Goal: Task Accomplishment & Management: Manage account settings

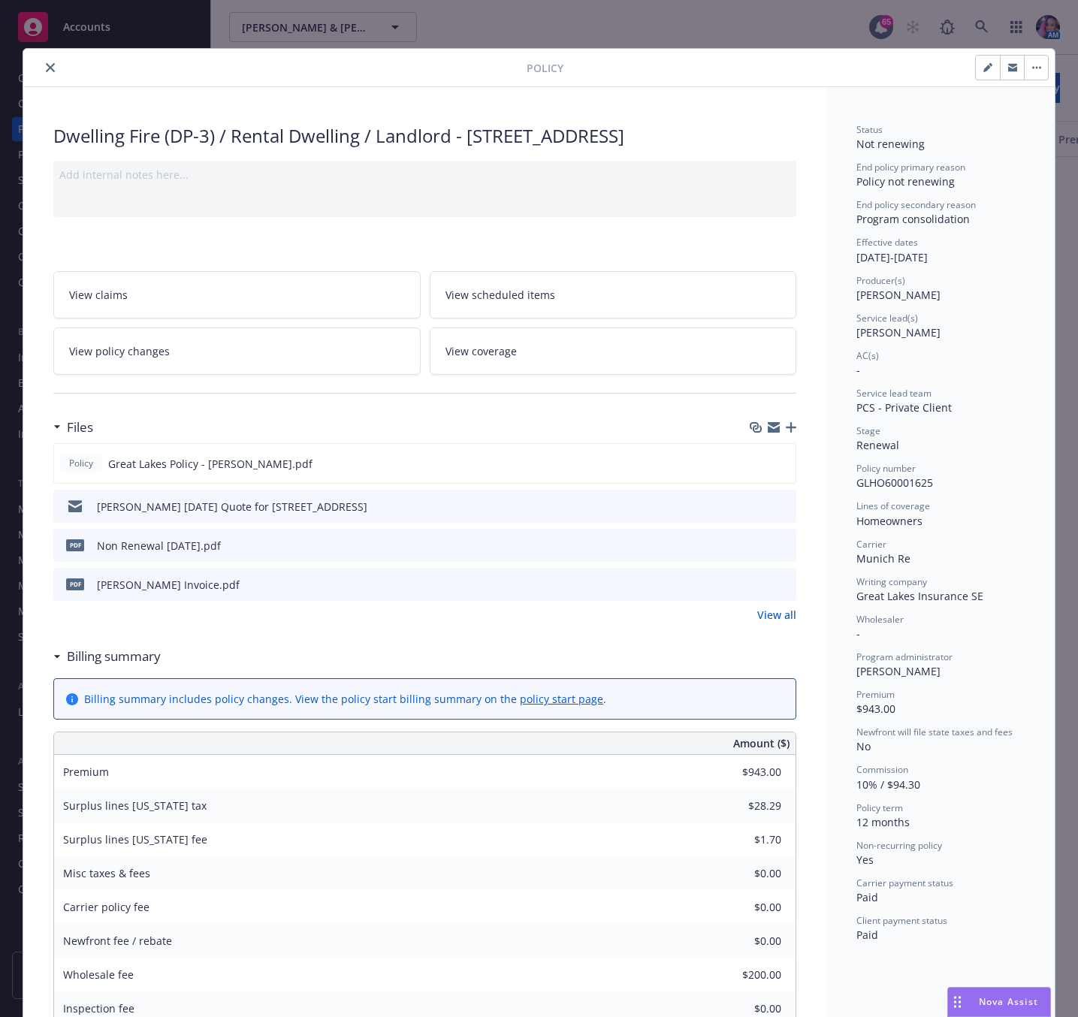
click at [46, 64] on icon "close" at bounding box center [50, 67] width 9 height 9
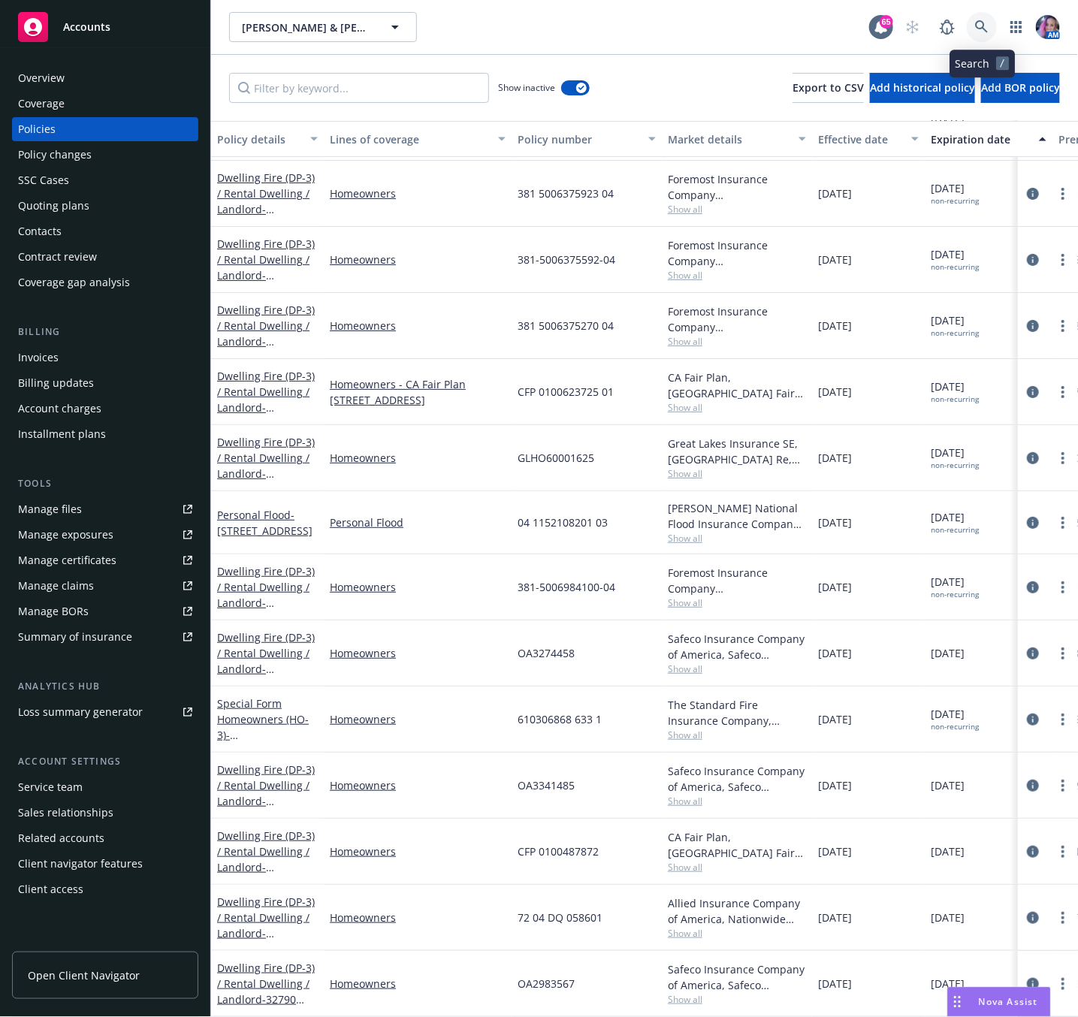
click at [976, 27] on icon at bounding box center [982, 27] width 14 height 14
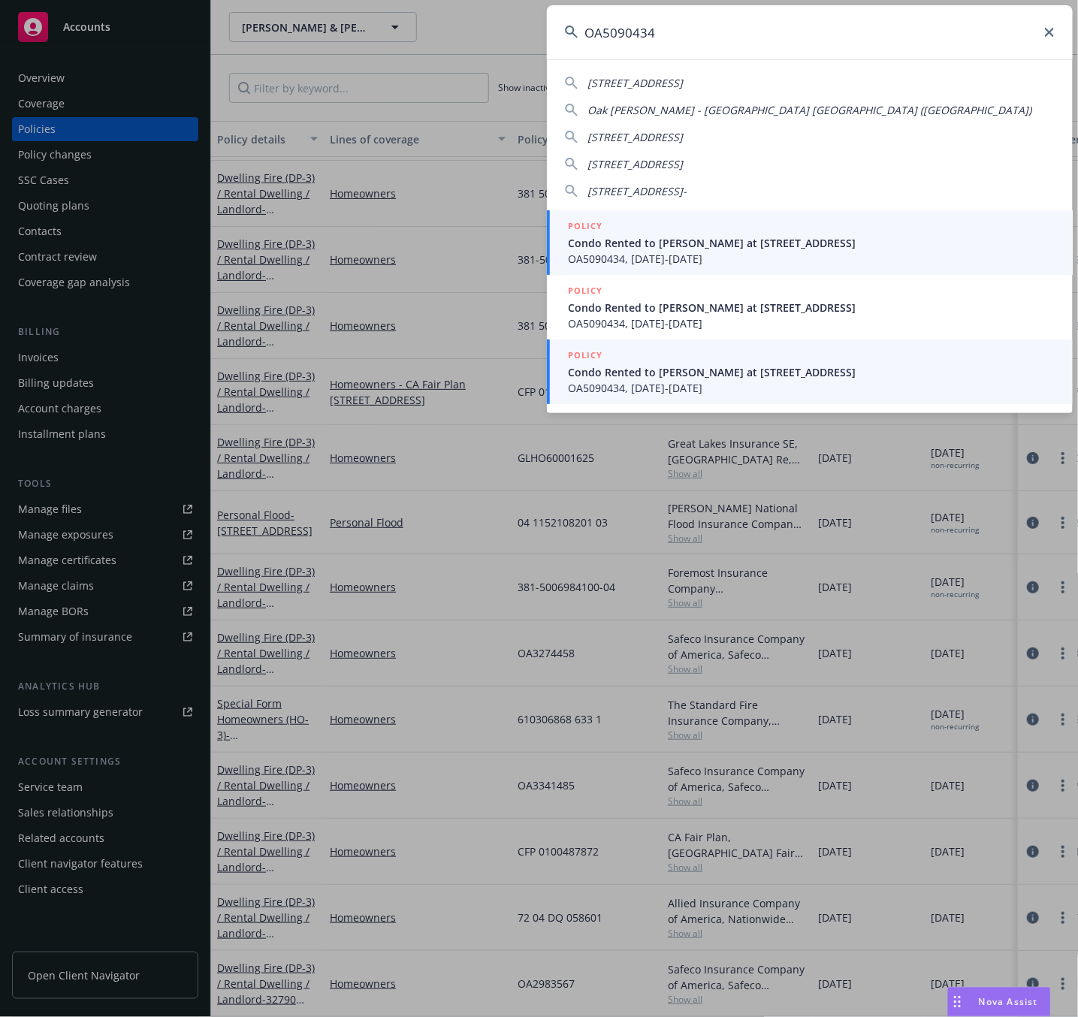
type input "OA5090434"
click at [679, 368] on span "Condo Rented to [PERSON_NAME] at [STREET_ADDRESS]" at bounding box center [811, 372] width 487 height 16
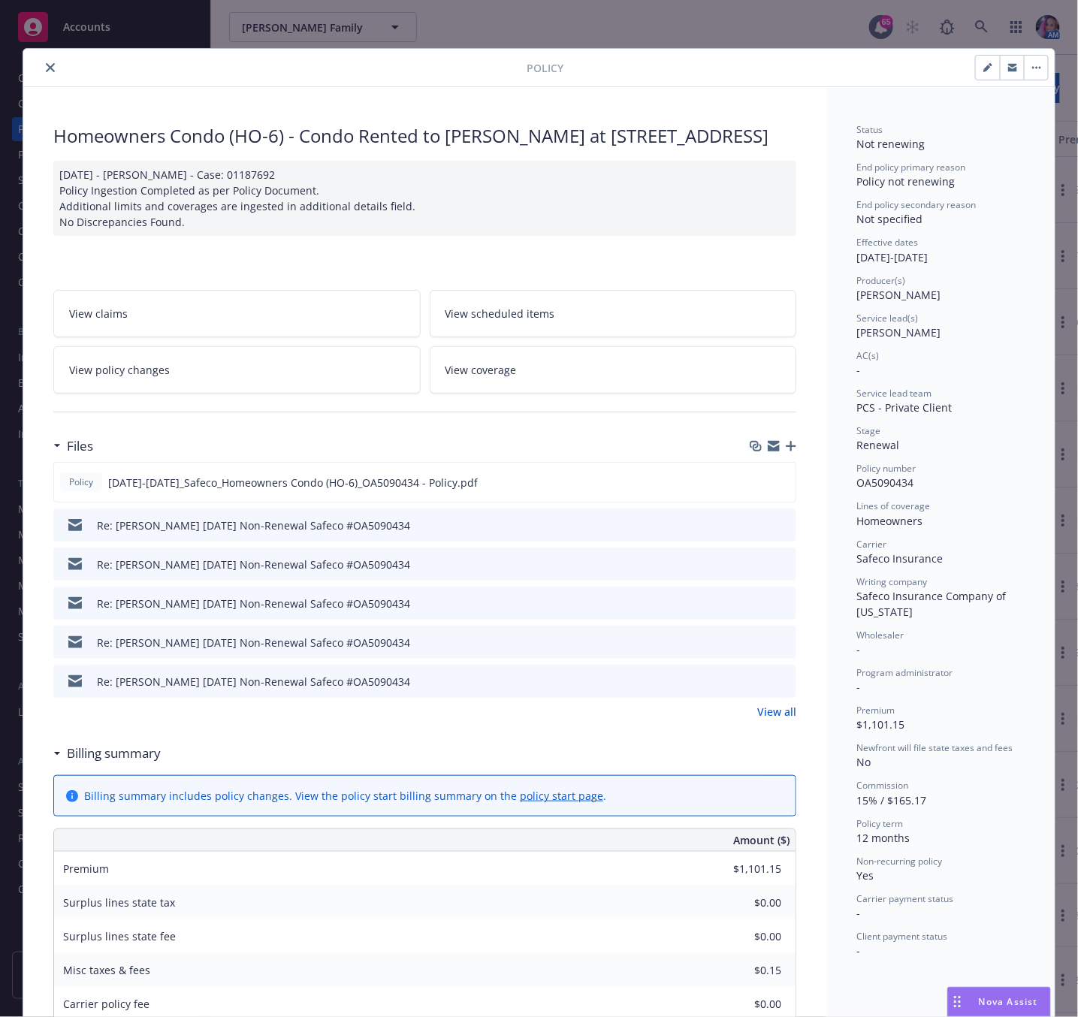
click at [50, 66] on button "close" at bounding box center [50, 68] width 18 height 18
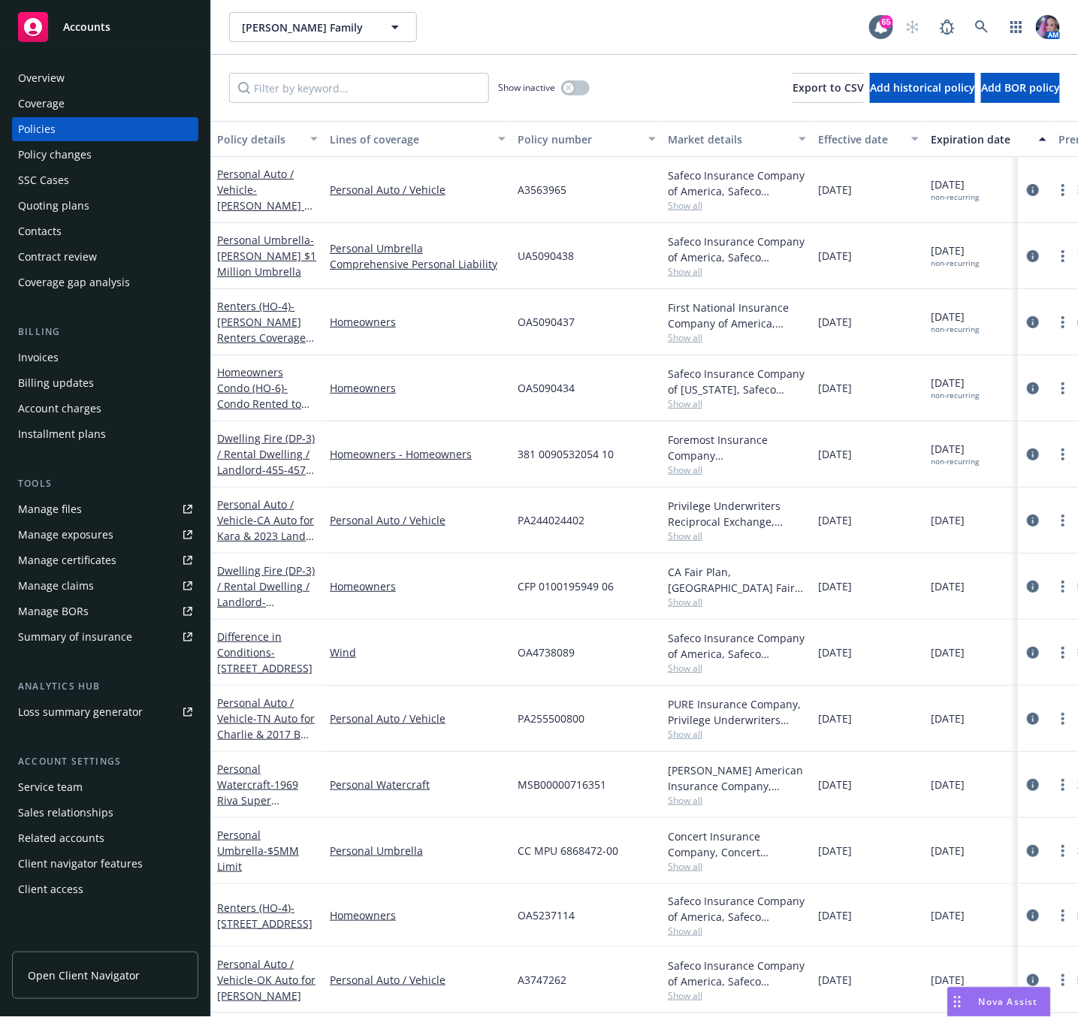
click at [75, 203] on div "Quoting plans" at bounding box center [53, 206] width 71 height 24
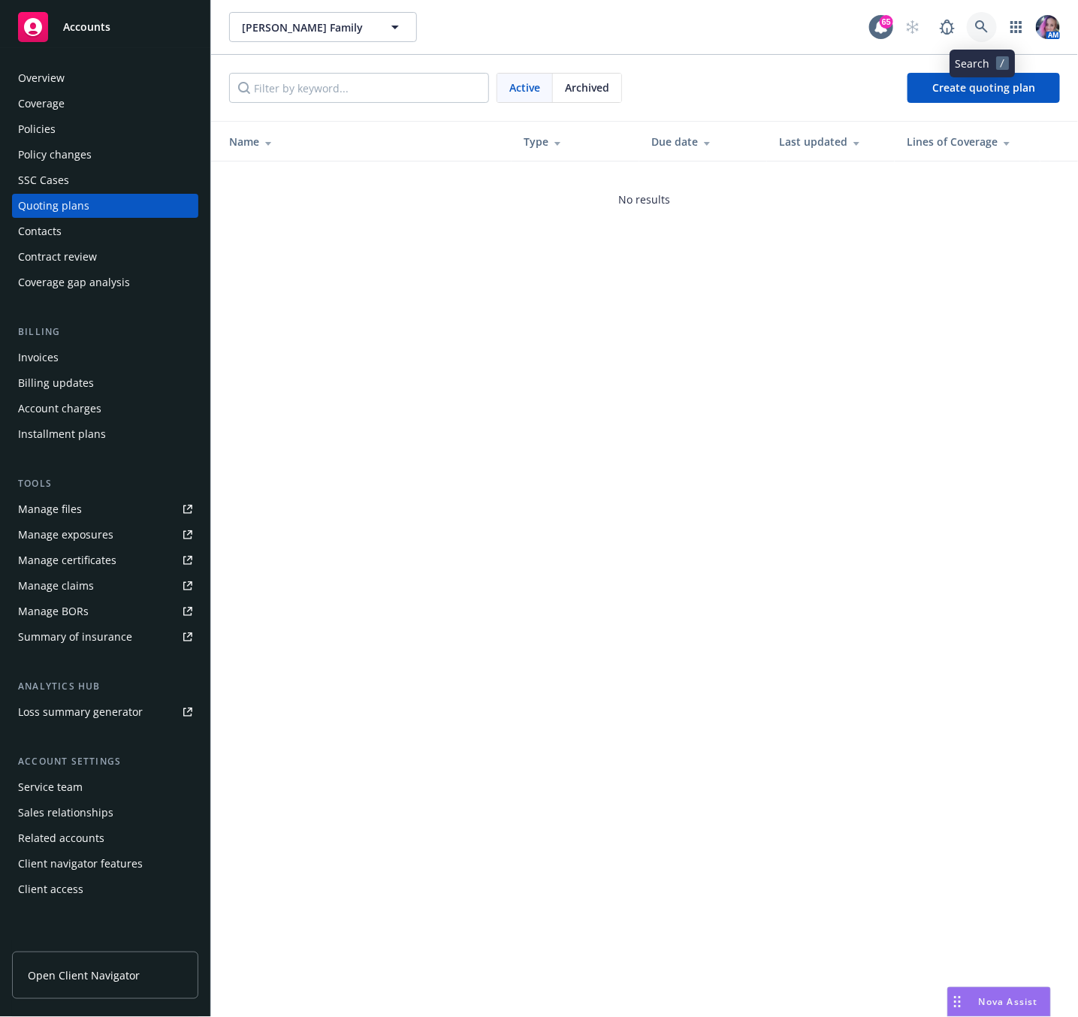
click at [977, 28] on icon at bounding box center [982, 27] width 14 height 14
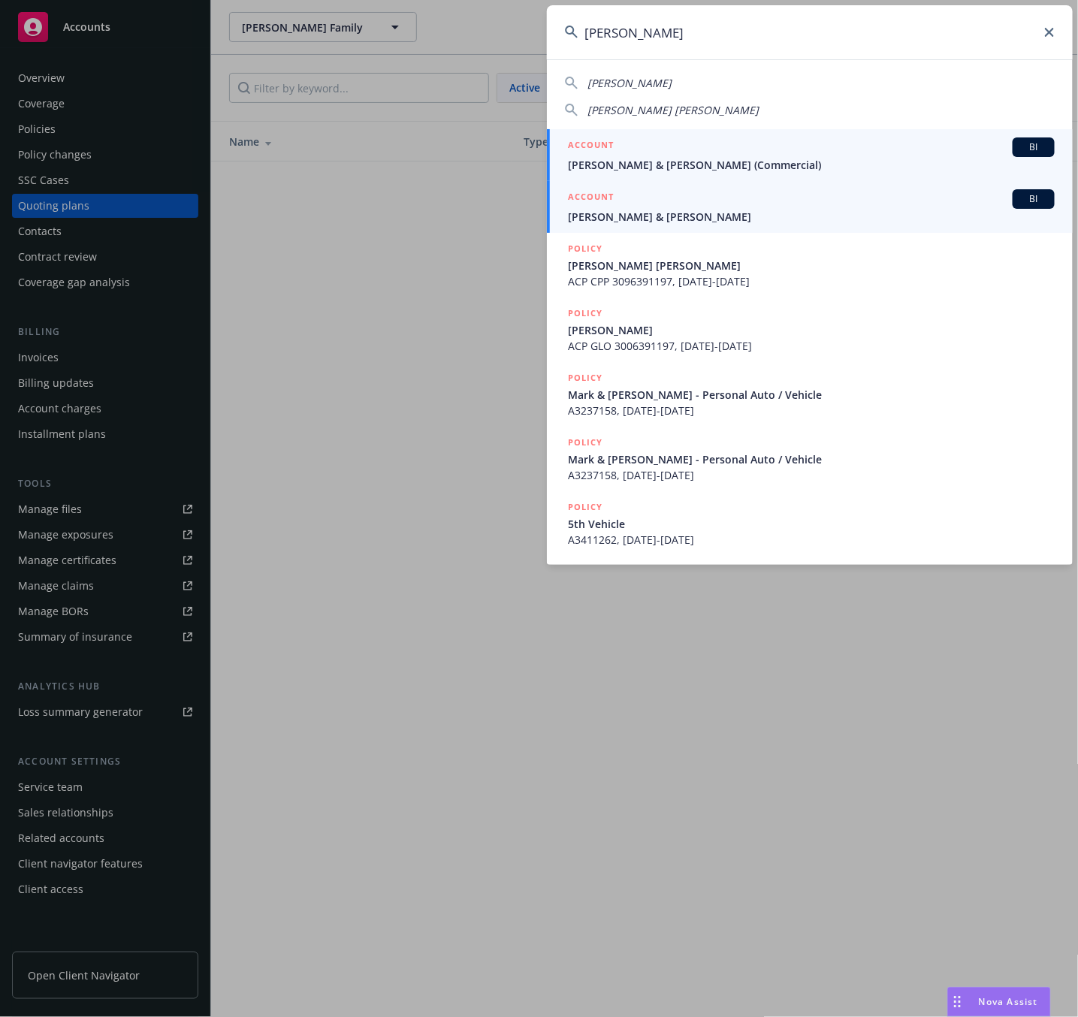
type input "[PERSON_NAME]"
click at [633, 226] on link "ACCOUNT BI [PERSON_NAME] & [PERSON_NAME]" at bounding box center [810, 207] width 526 height 52
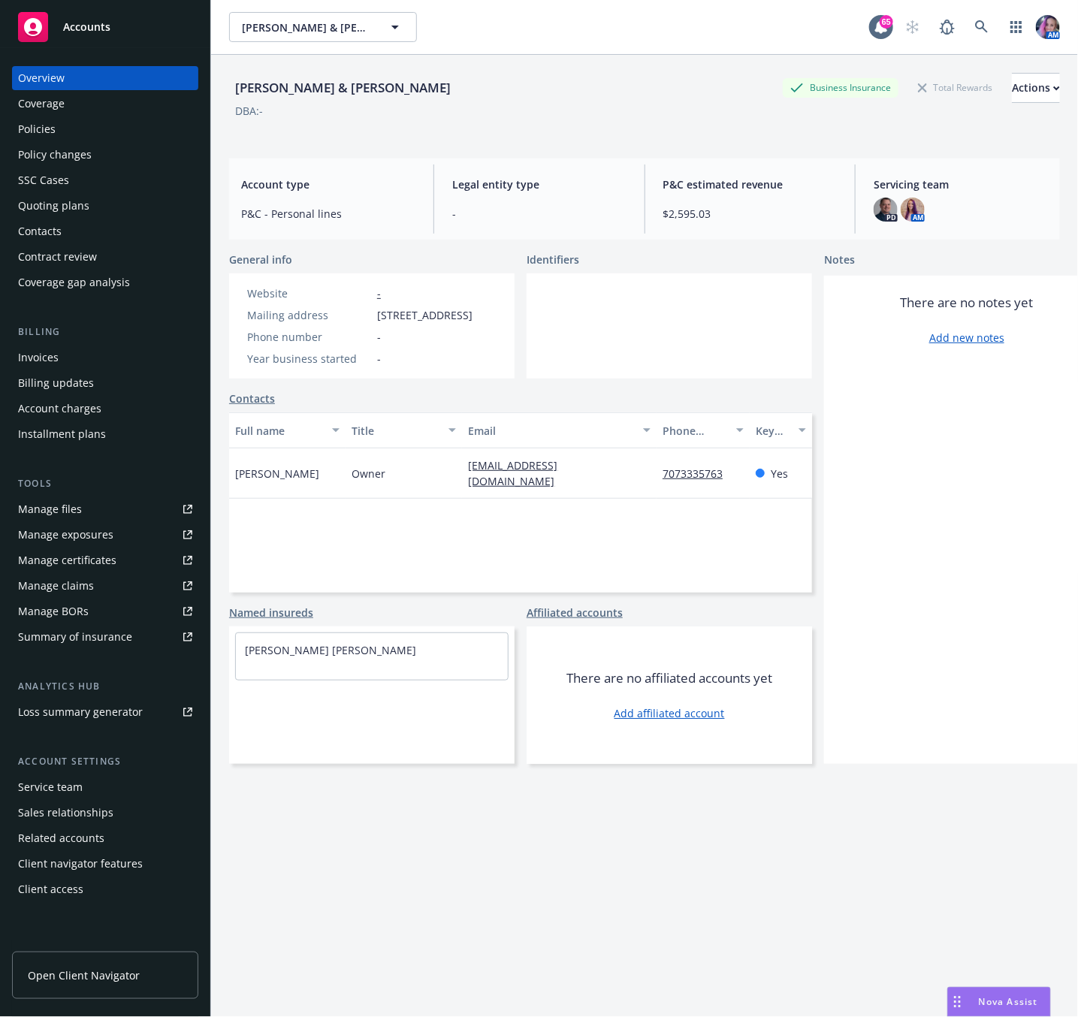
click at [66, 126] on div "Policies" at bounding box center [105, 129] width 174 height 24
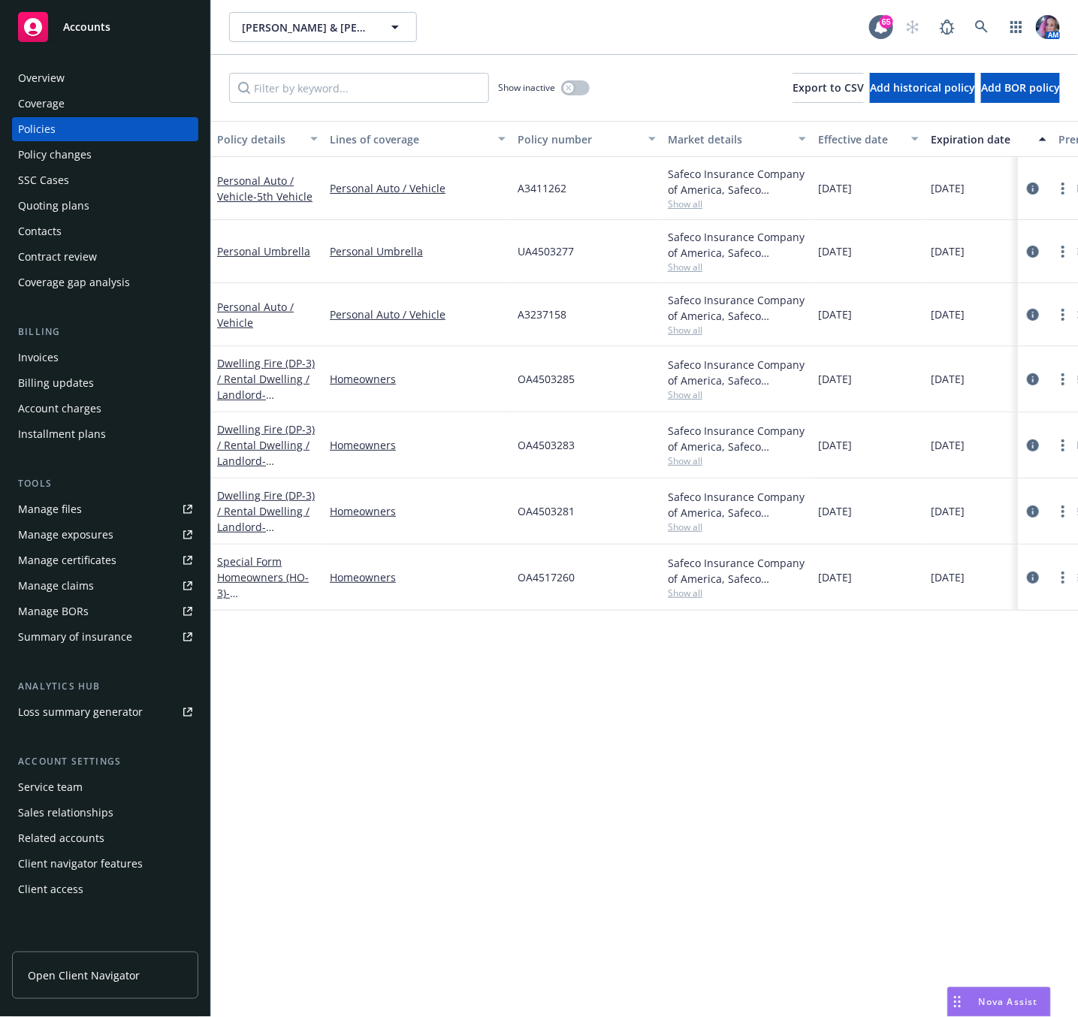
click at [519, 252] on span "UA4503277" at bounding box center [546, 251] width 56 height 16
copy span "UA4503277"
click at [258, 305] on link "Personal Auto / Vehicle" at bounding box center [255, 315] width 77 height 30
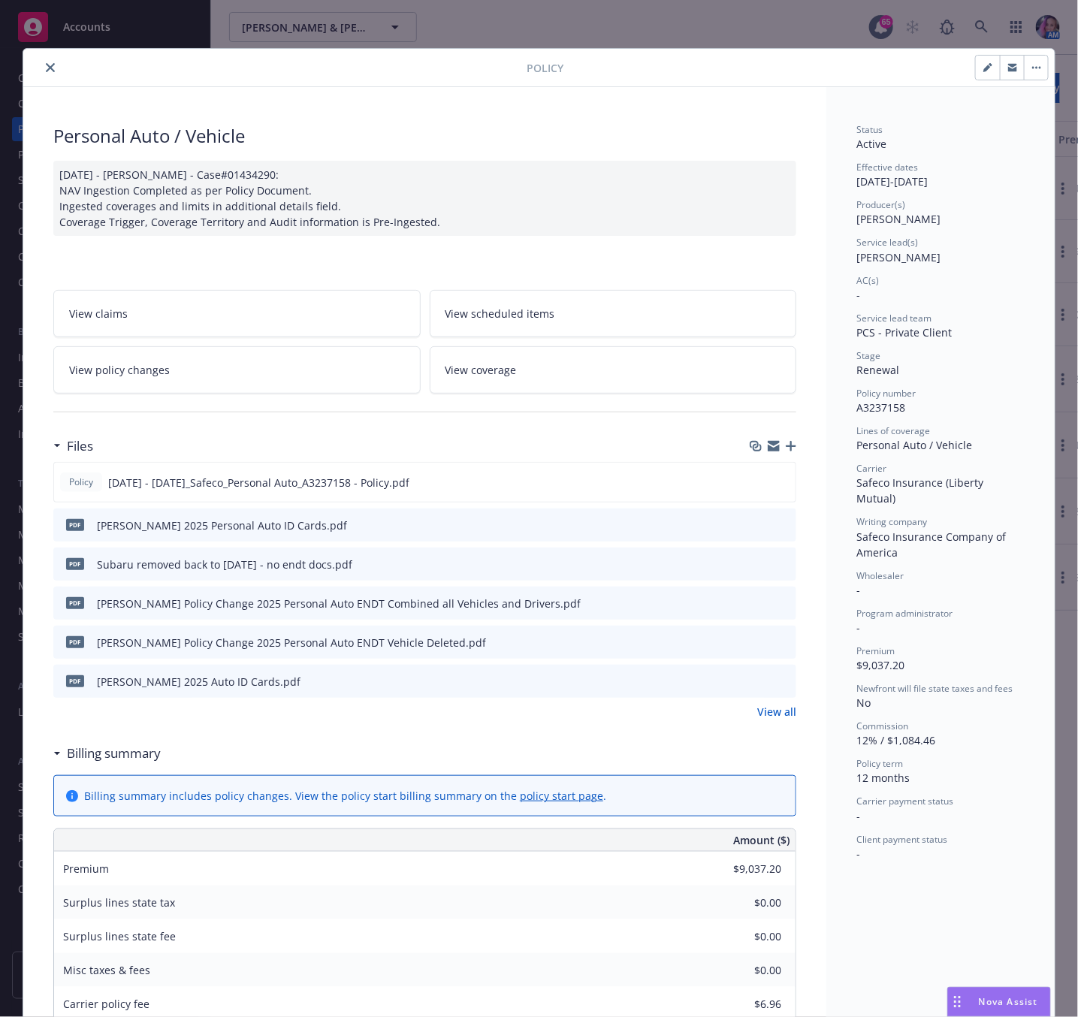
click at [857, 407] on span "A3237158" at bounding box center [881, 408] width 49 height 14
copy span "A3237158"
click at [46, 68] on icon "close" at bounding box center [50, 67] width 9 height 9
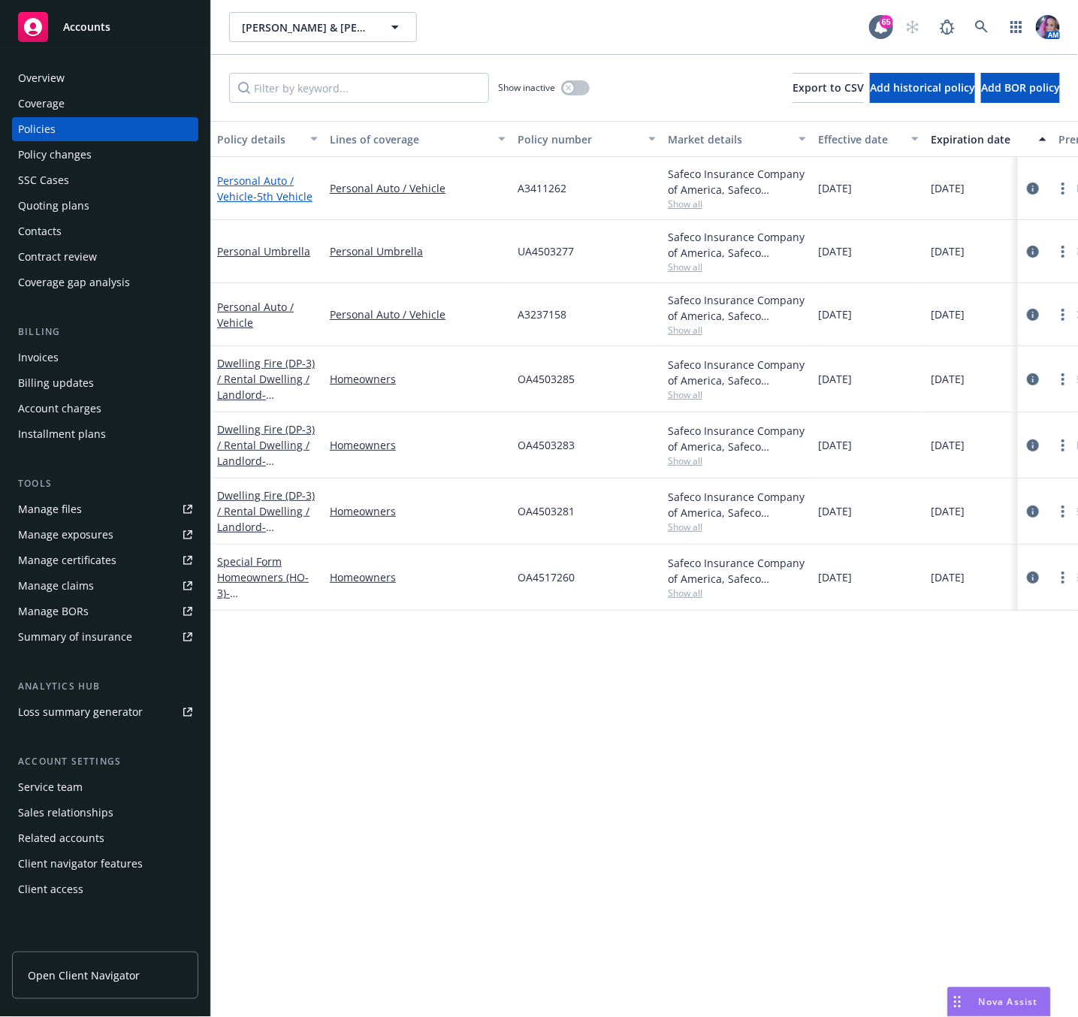
click at [278, 195] on span "- 5th Vehicle" at bounding box center [282, 196] width 59 height 14
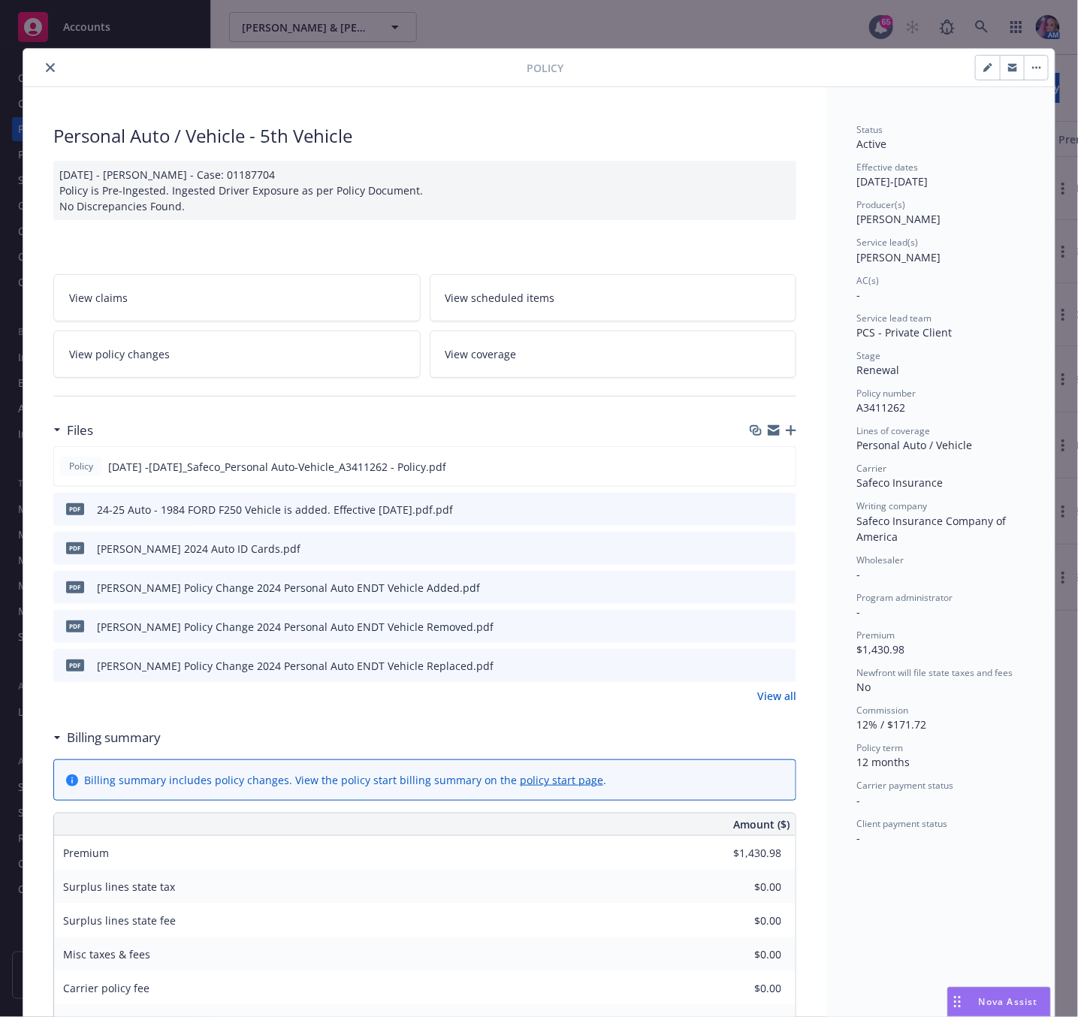
click at [1031, 71] on button "button" at bounding box center [1036, 68] width 24 height 24
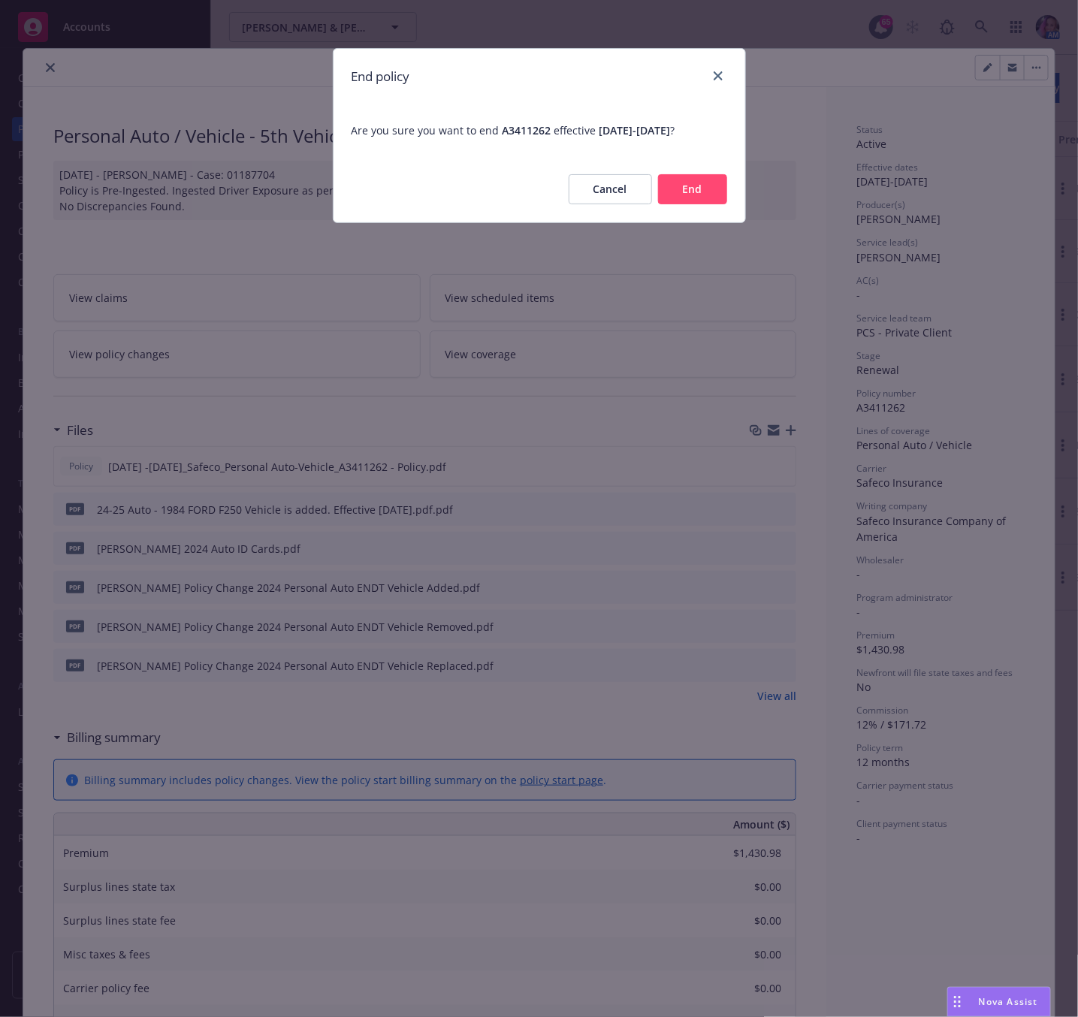
click at [677, 189] on button "End" at bounding box center [692, 189] width 69 height 30
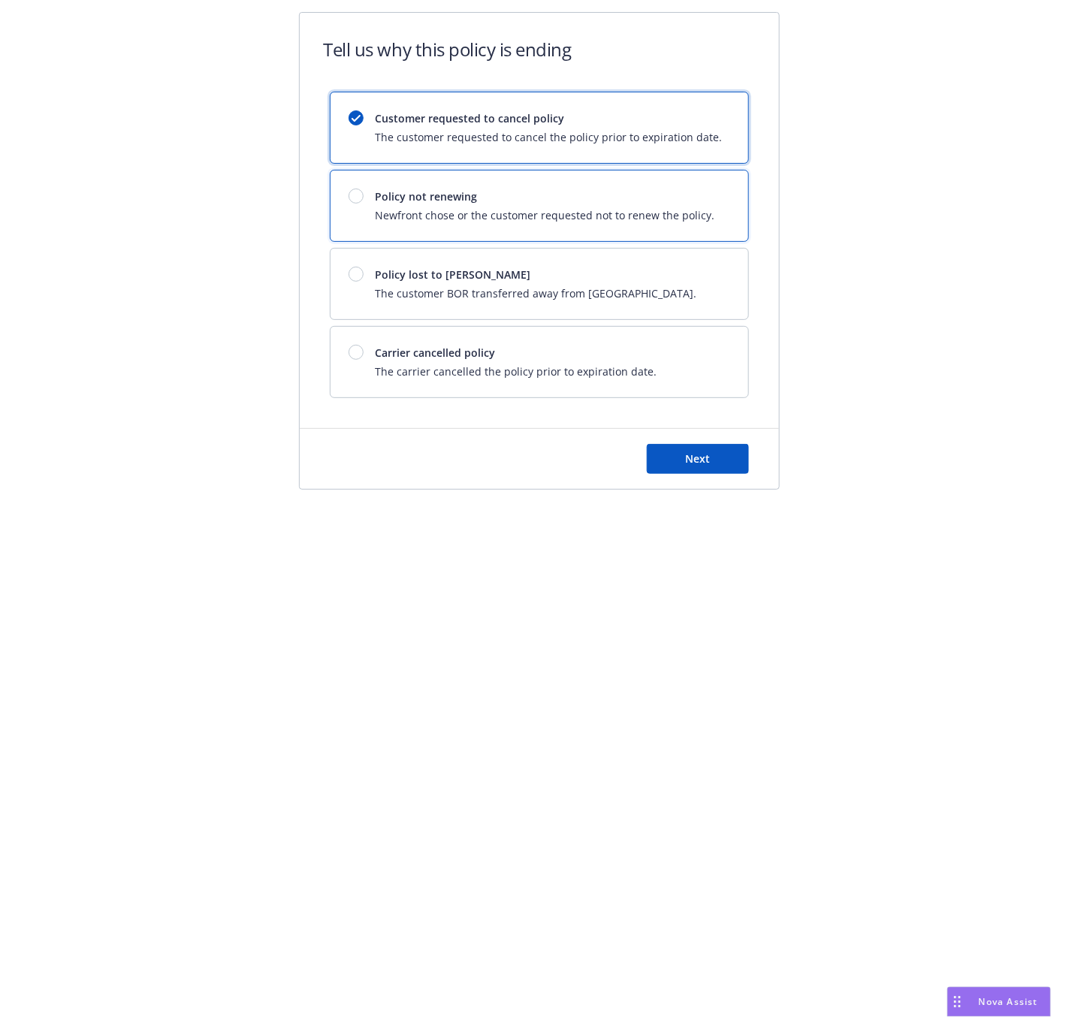
click at [582, 194] on span "Policy not renewing" at bounding box center [546, 197] width 340 height 16
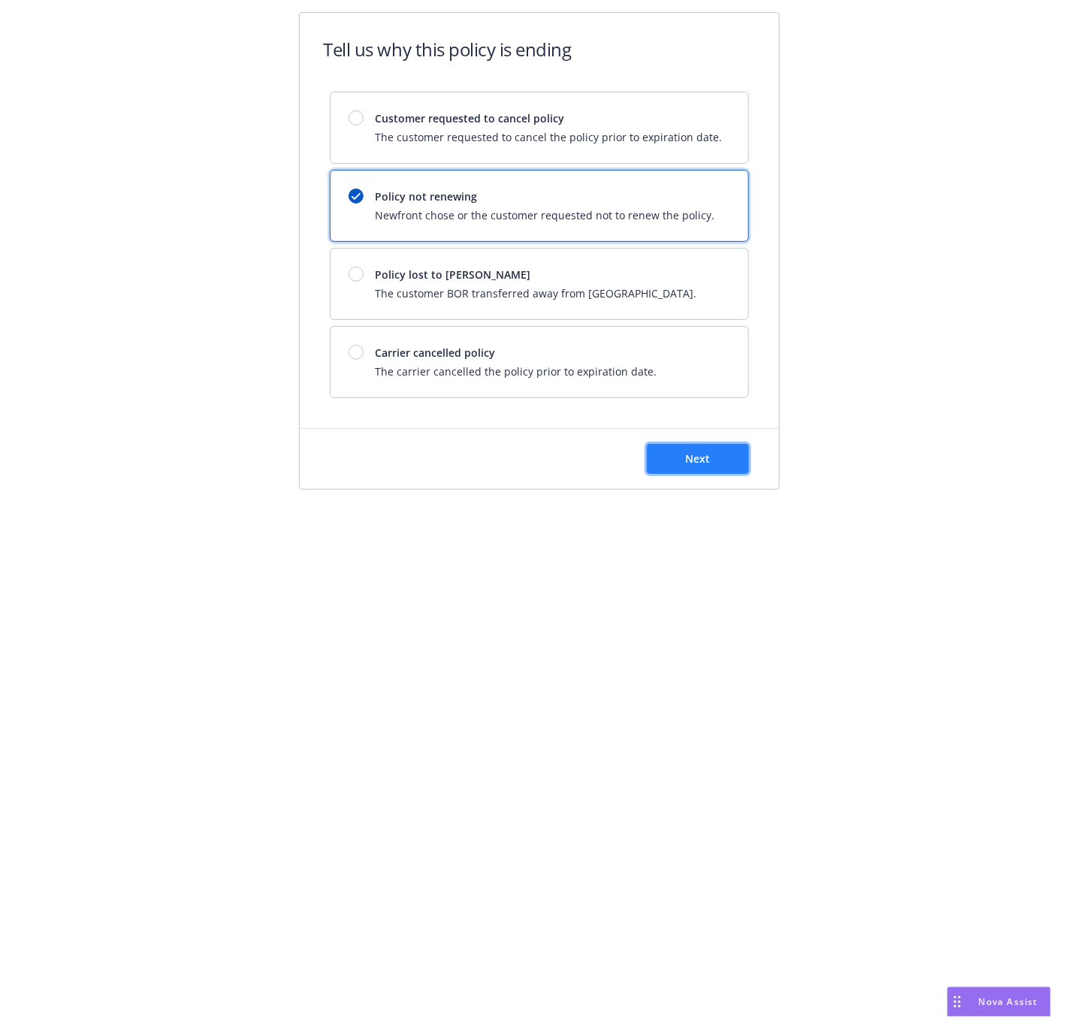
click at [693, 466] on span "Next" at bounding box center [697, 459] width 25 height 14
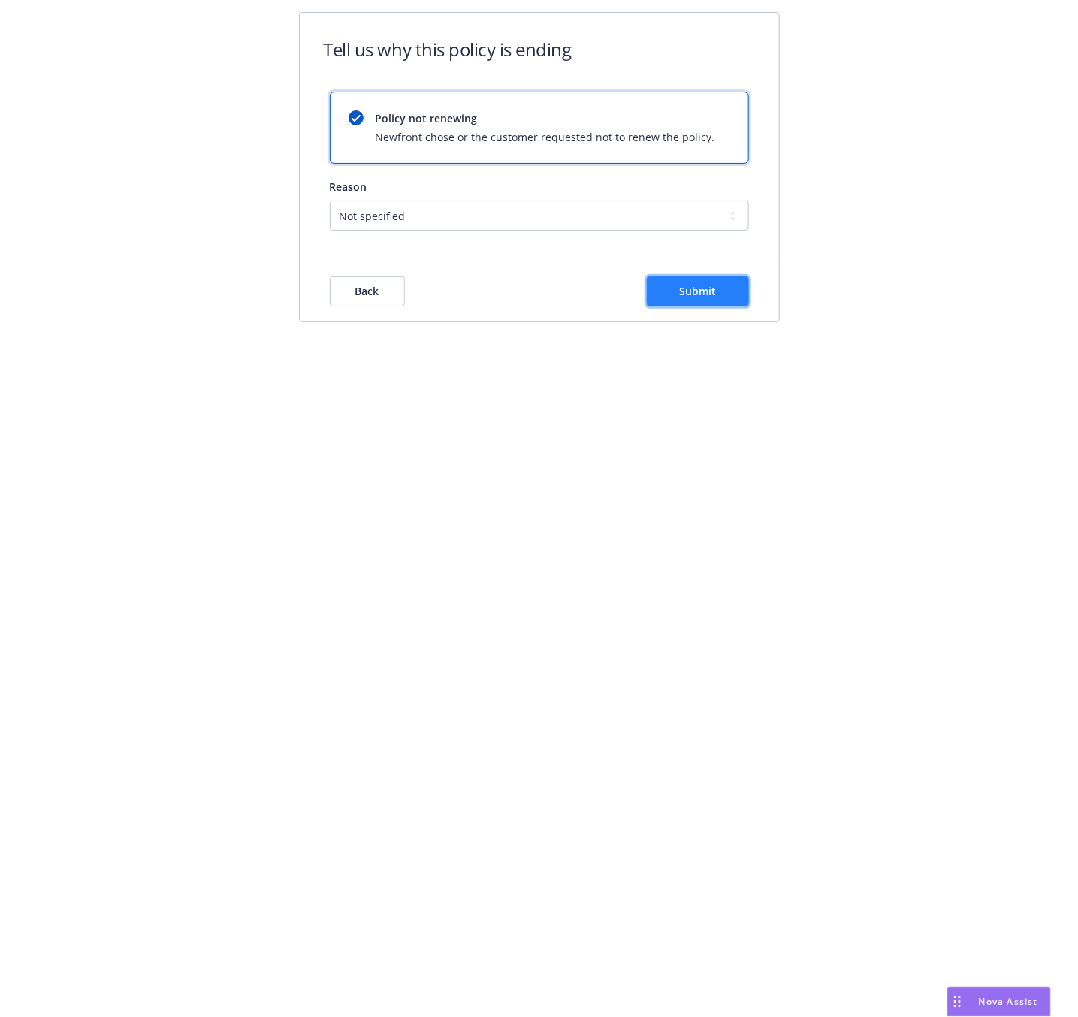
click at [684, 293] on span "Submit" at bounding box center [697, 291] width 37 height 14
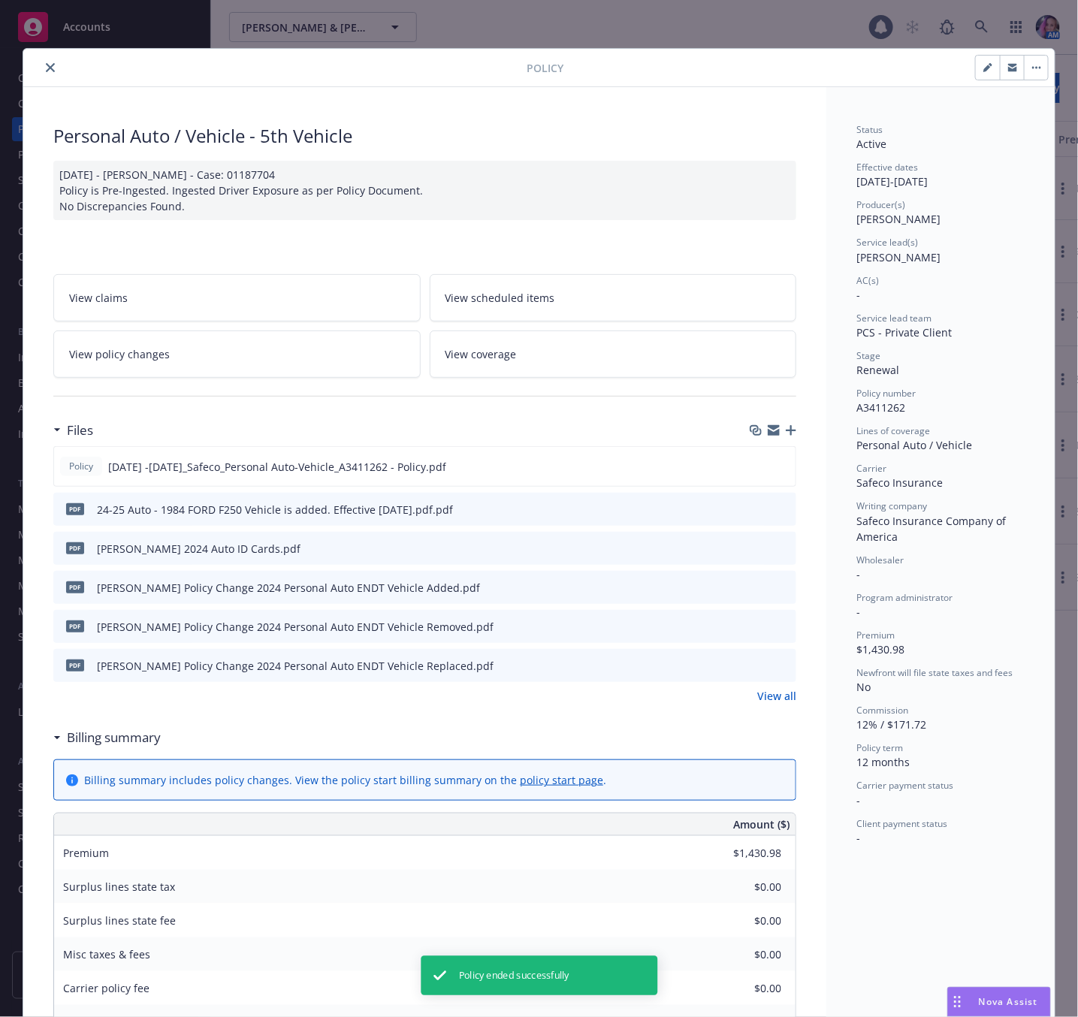
scroll to position [45, 0]
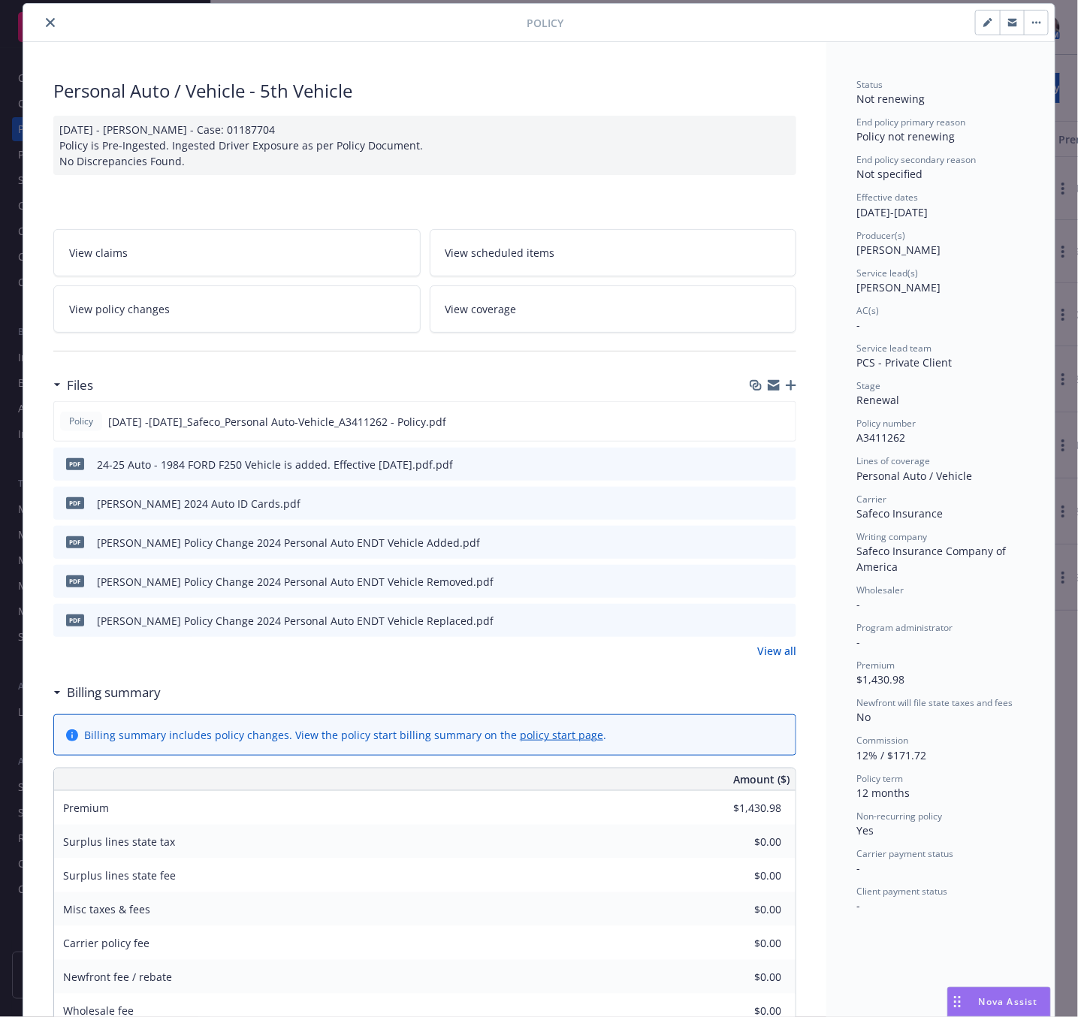
click at [46, 19] on icon "close" at bounding box center [50, 22] width 9 height 9
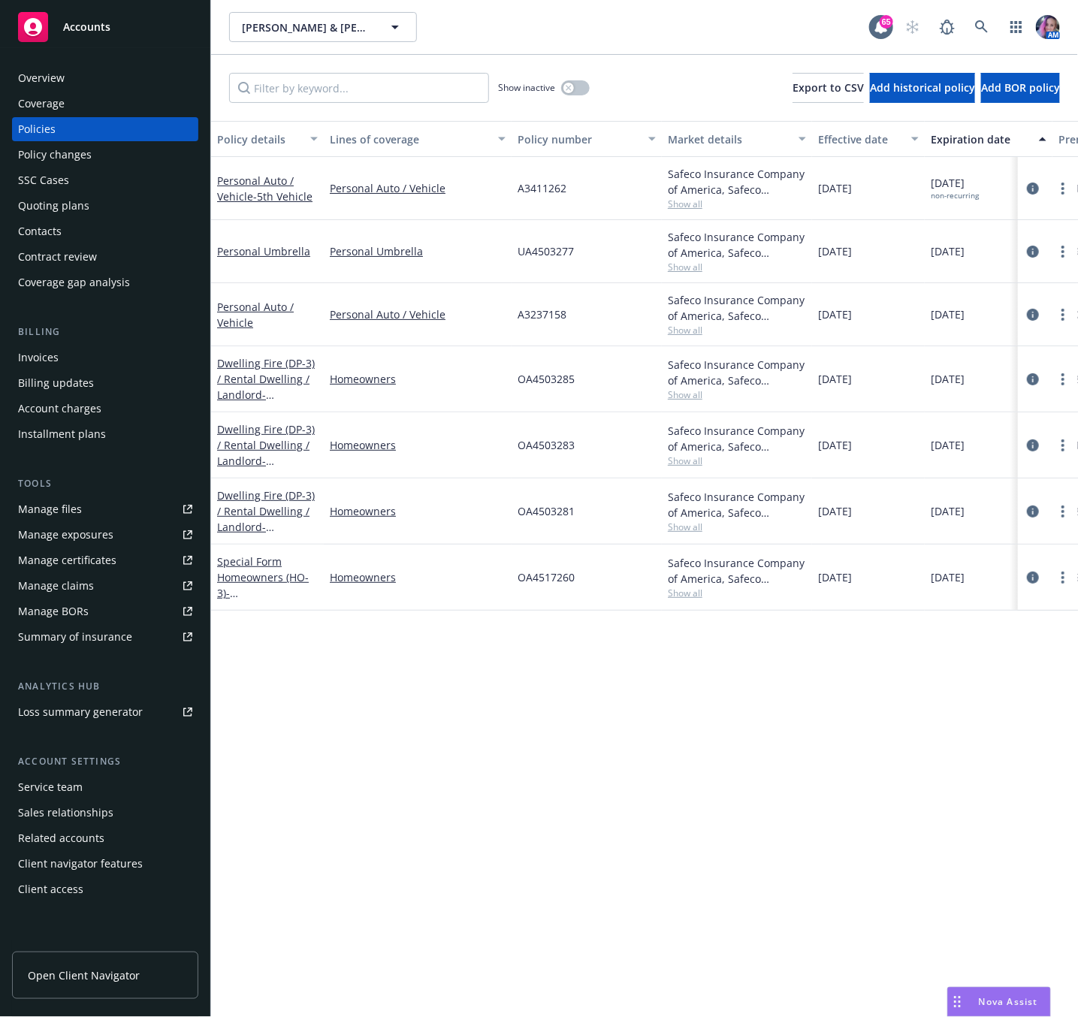
click at [54, 73] on div "Overview" at bounding box center [41, 78] width 47 height 24
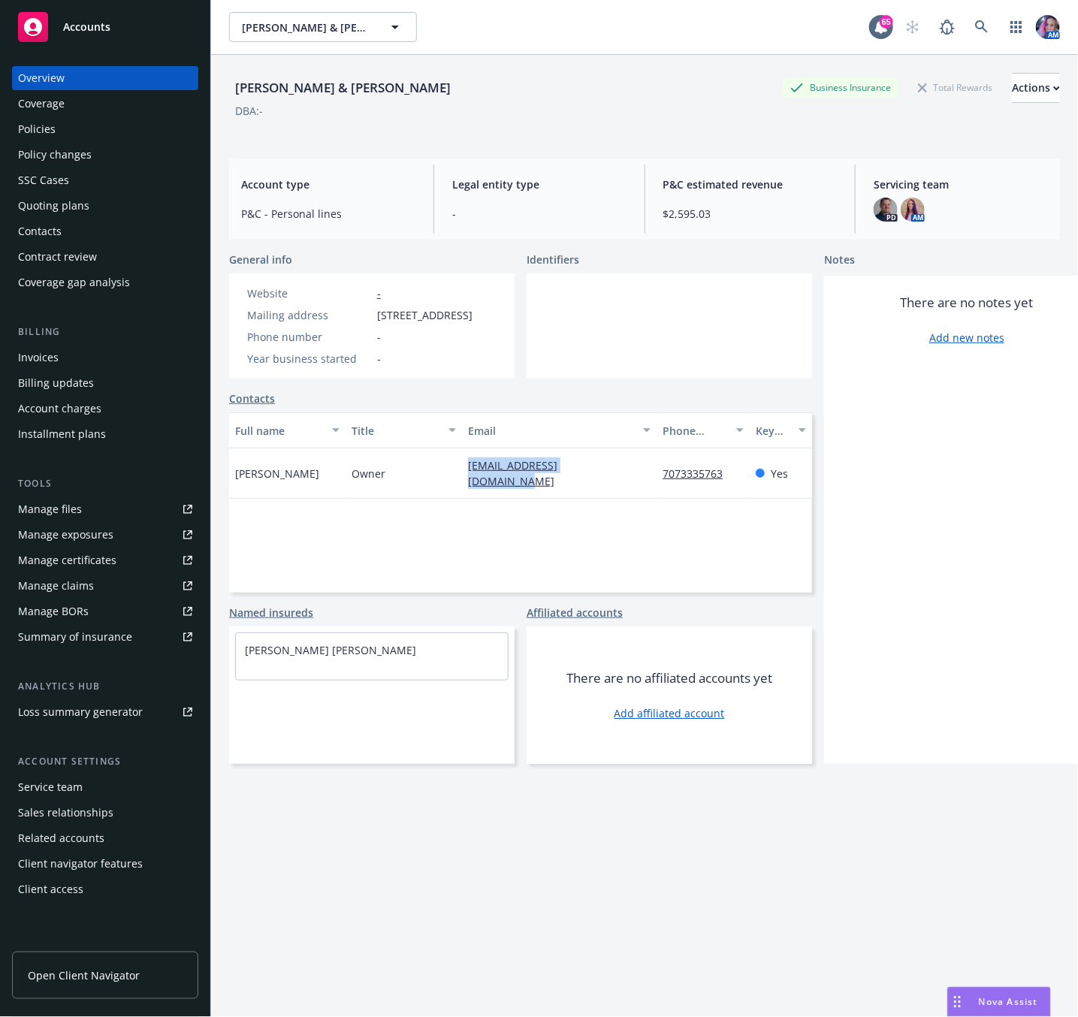
drag, startPoint x: 461, startPoint y: 482, endPoint x: 609, endPoint y: 498, distance: 149.6
click at [609, 498] on div "[PERSON_NAME] Owner [EMAIL_ADDRESS][DOMAIN_NAME] 7073335763 Yes" at bounding box center [520, 474] width 583 height 50
copy div "[EMAIL_ADDRESS][DOMAIN_NAME]"
click at [63, 122] on div "Policies" at bounding box center [105, 129] width 174 height 24
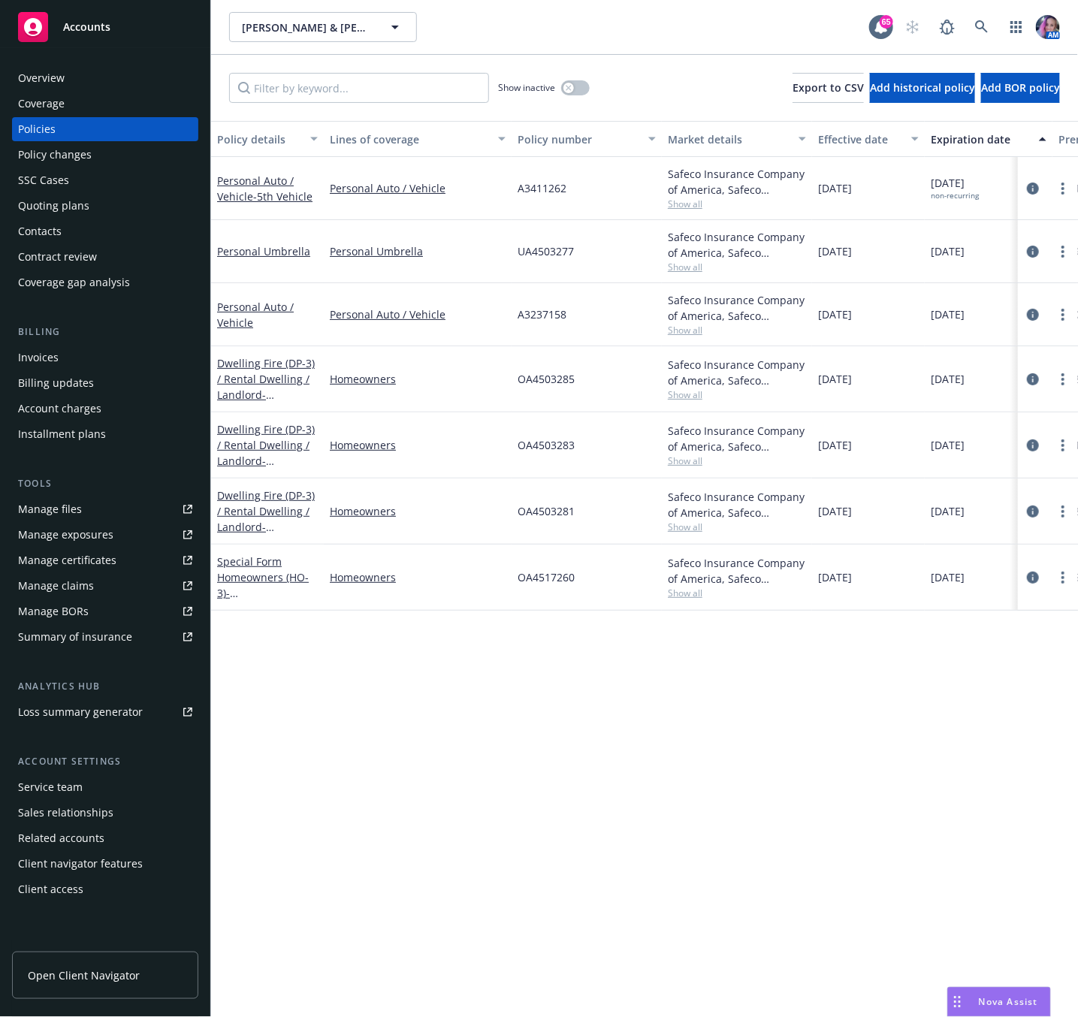
click at [521, 189] on span "A3411262" at bounding box center [542, 188] width 49 height 16
copy span "A3411262"
click at [981, 20] on icon at bounding box center [982, 27] width 14 height 14
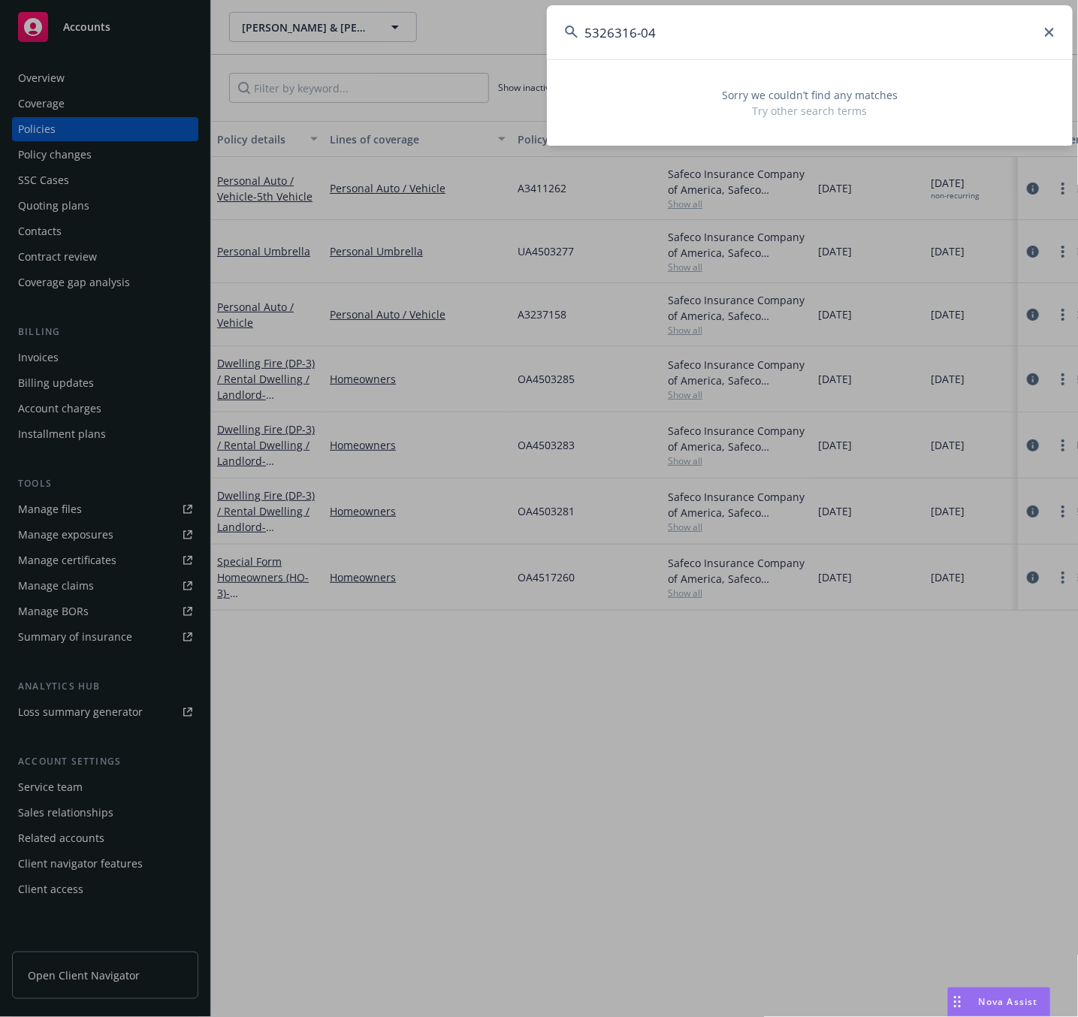
drag, startPoint x: 686, startPoint y: 29, endPoint x: 420, endPoint y: 32, distance: 266.0
click at [422, 37] on div "5326316-04 Sorry we couldn’t find any matches Try other search terms" at bounding box center [539, 508] width 1078 height 1017
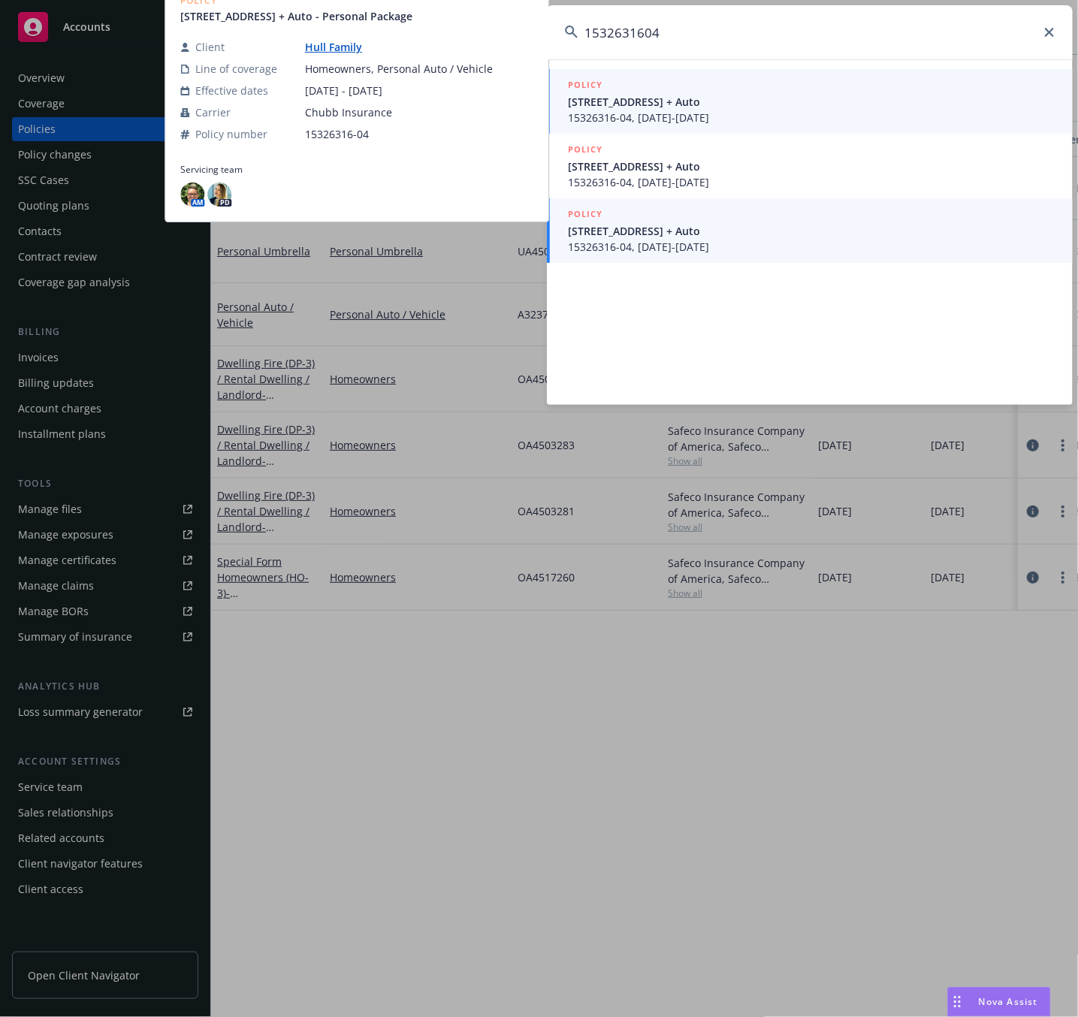
type input "1532631604"
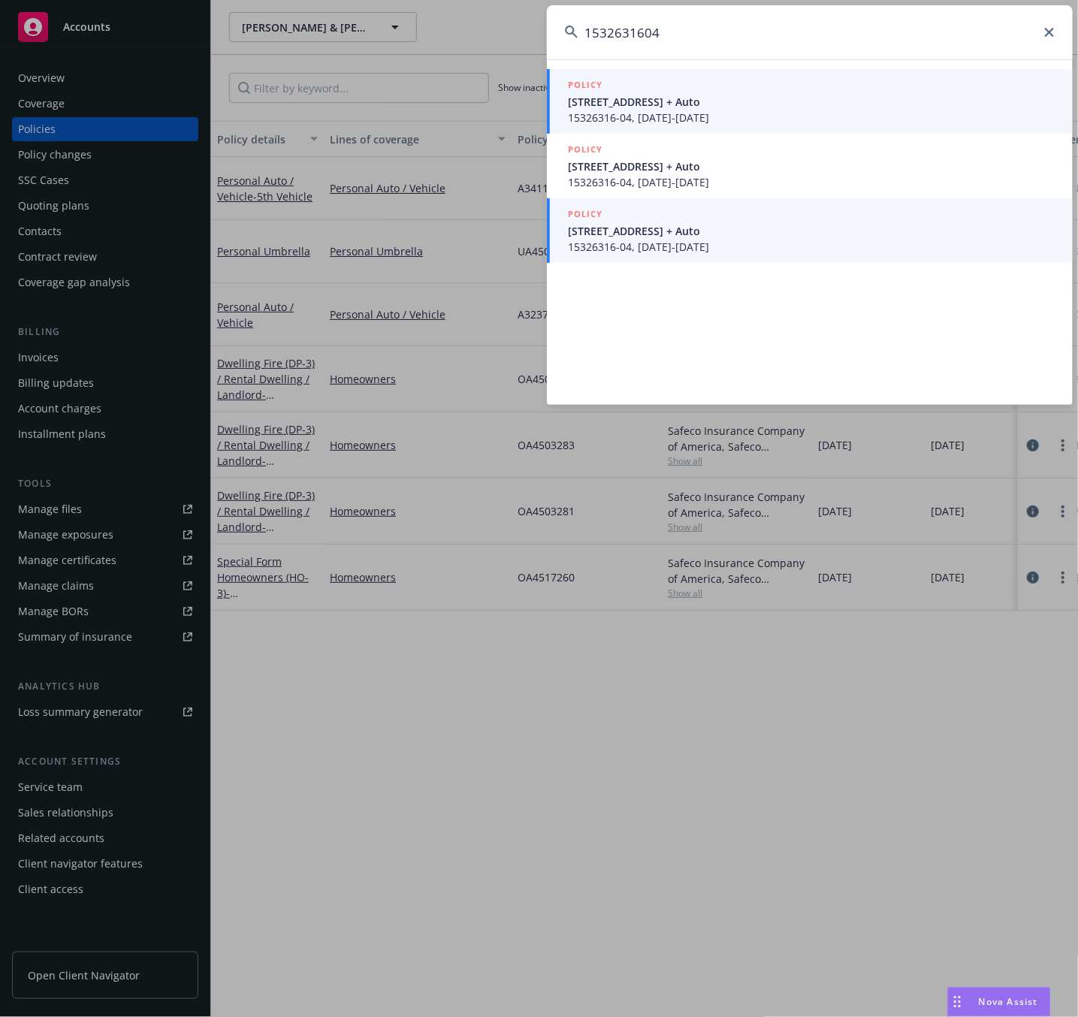
click at [719, 231] on span "[STREET_ADDRESS] + Auto" at bounding box center [811, 231] width 487 height 16
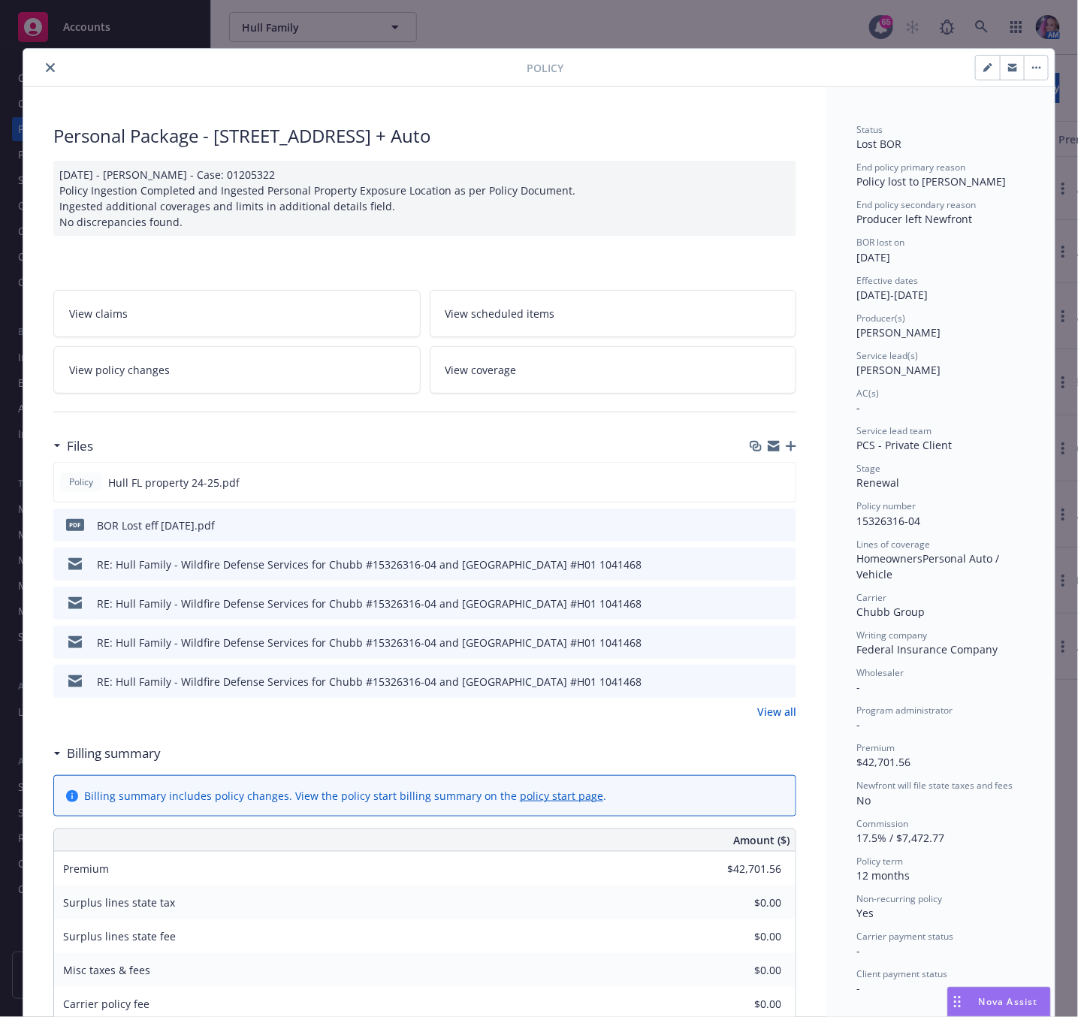
click at [41, 65] on button "close" at bounding box center [50, 68] width 18 height 18
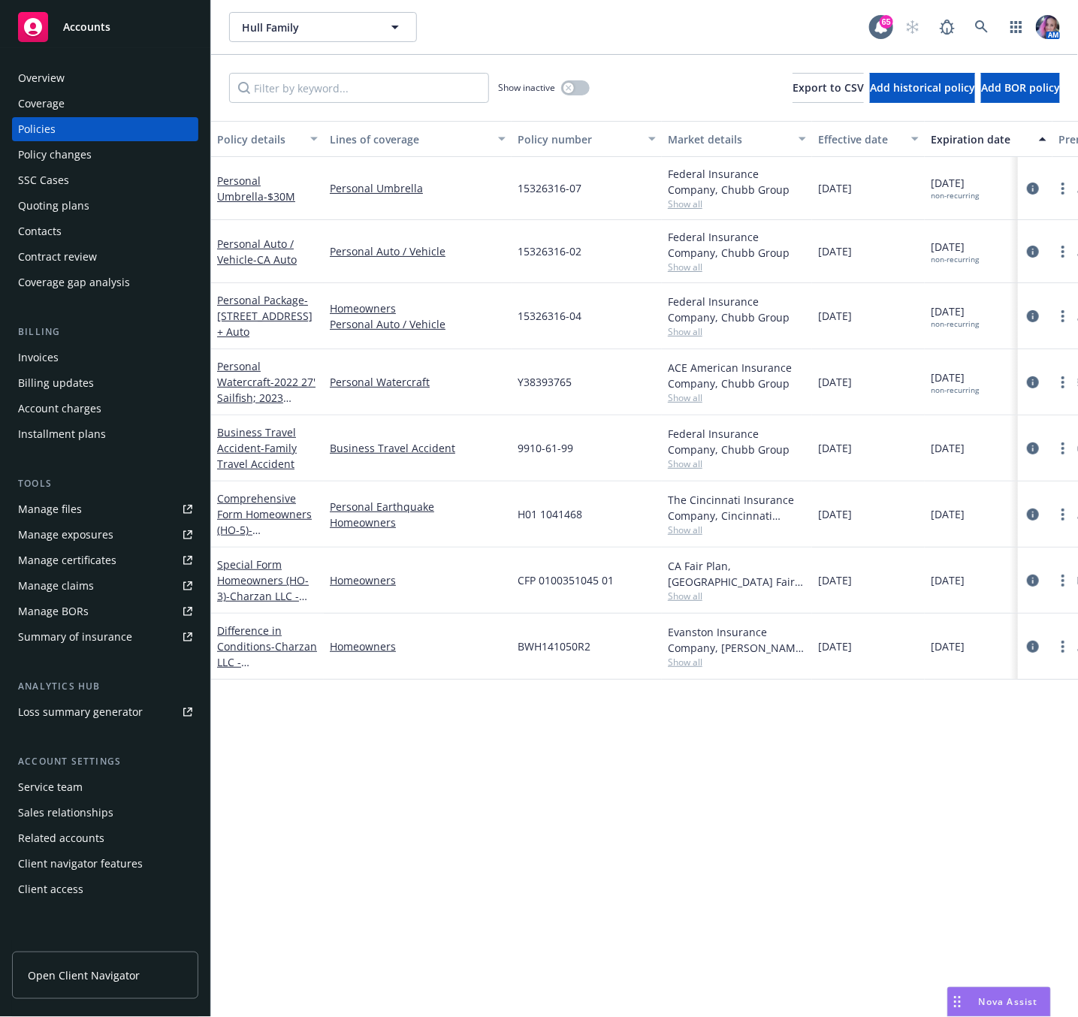
click at [54, 203] on div "Quoting plans" at bounding box center [53, 206] width 71 height 24
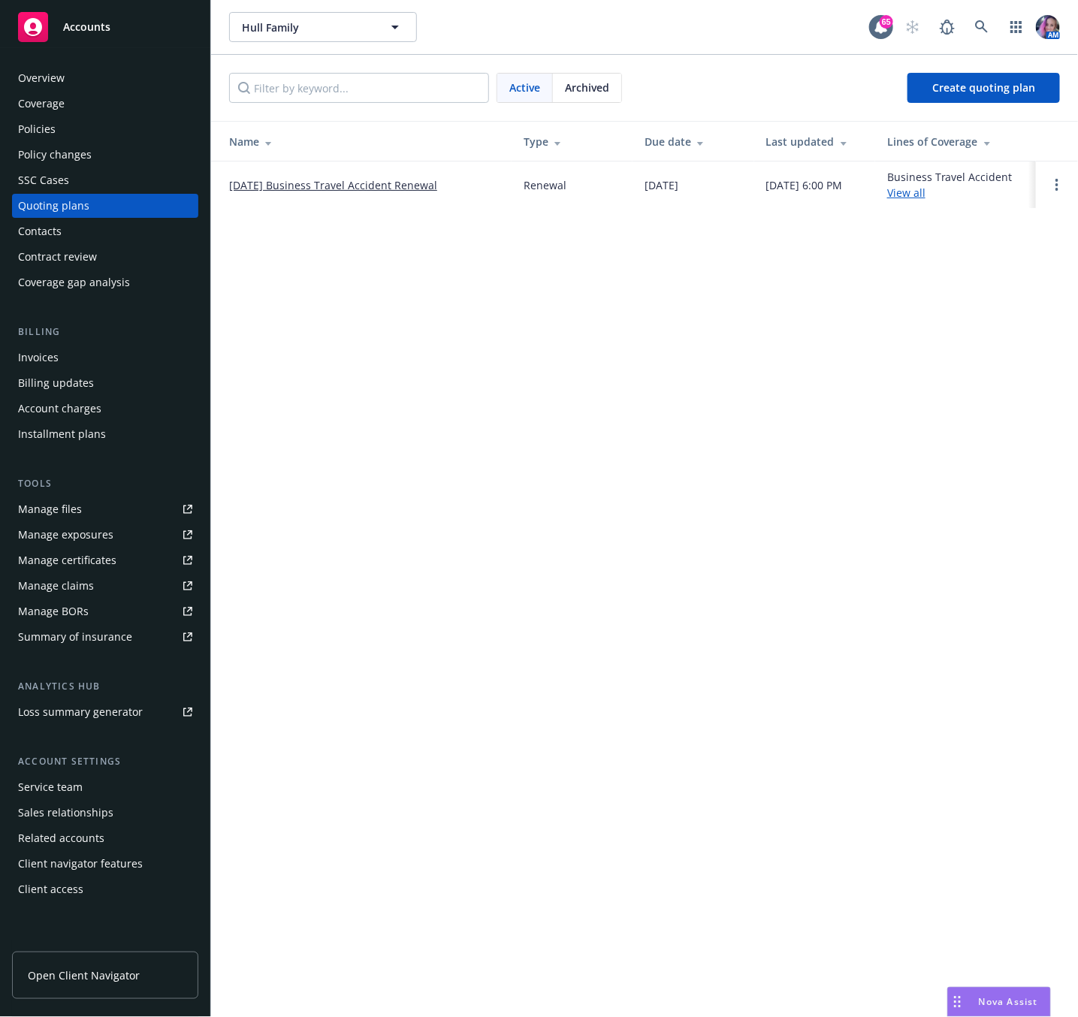
click at [48, 120] on div "Policies" at bounding box center [37, 129] width 38 height 24
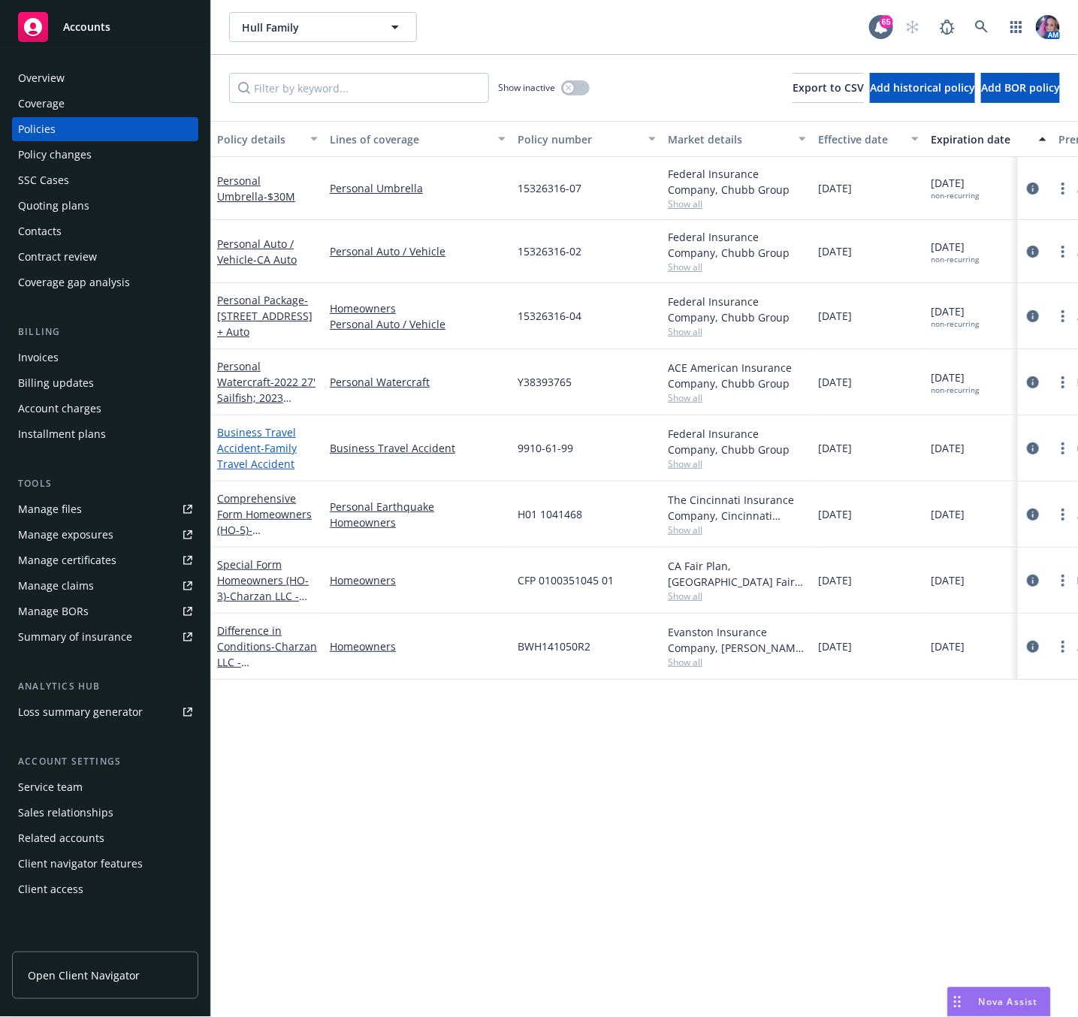
click at [269, 449] on span "- Family Travel Accident" at bounding box center [257, 456] width 80 height 30
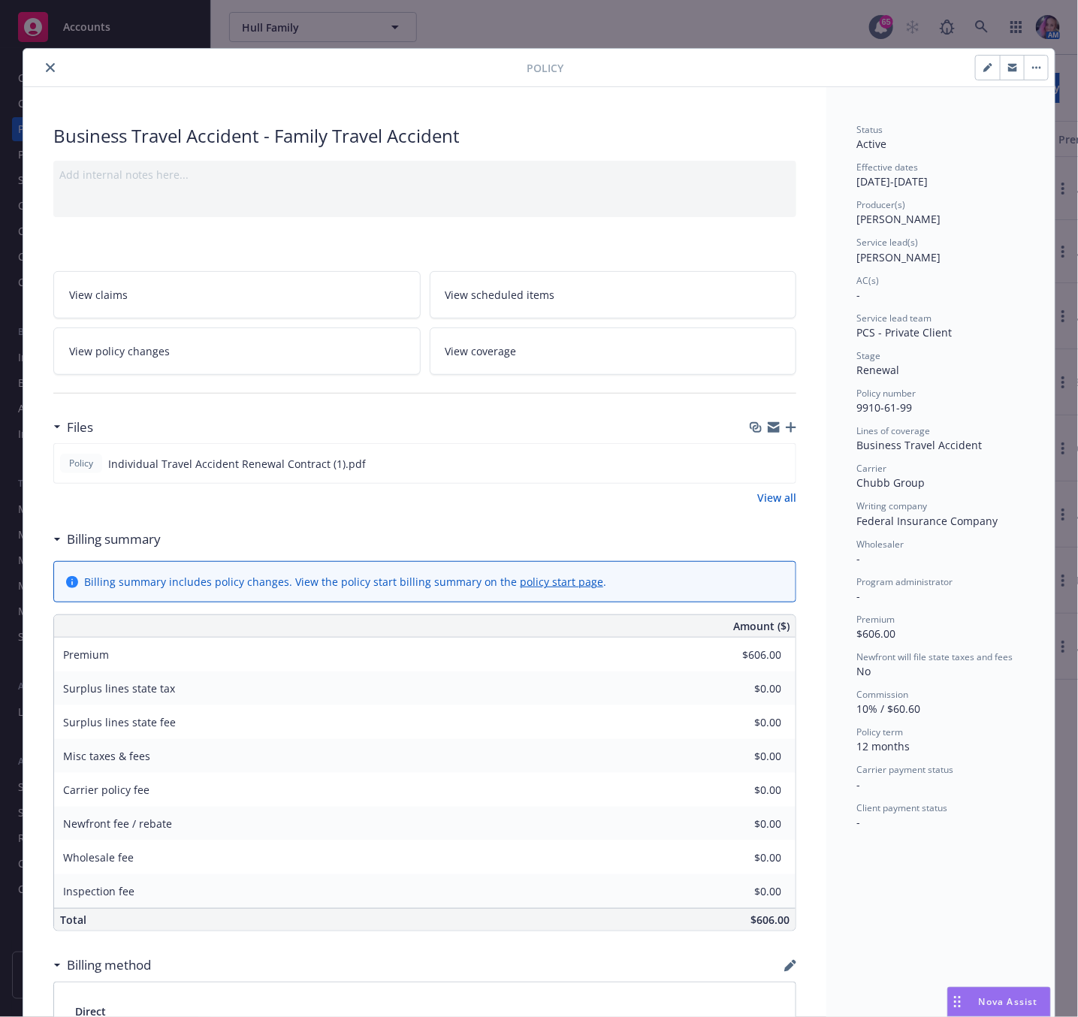
click at [1024, 71] on button "button" at bounding box center [1036, 68] width 24 height 24
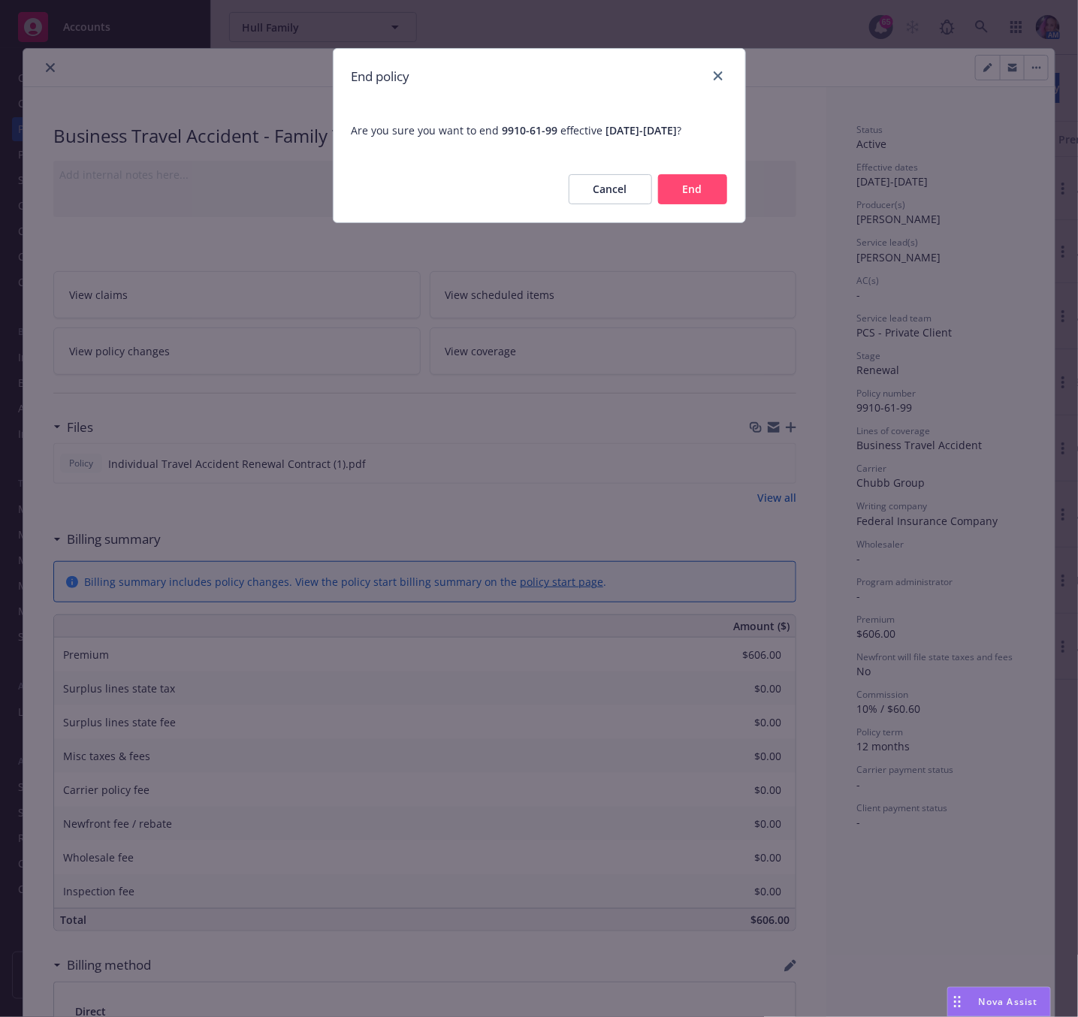
click at [674, 183] on button "End" at bounding box center [692, 189] width 69 height 30
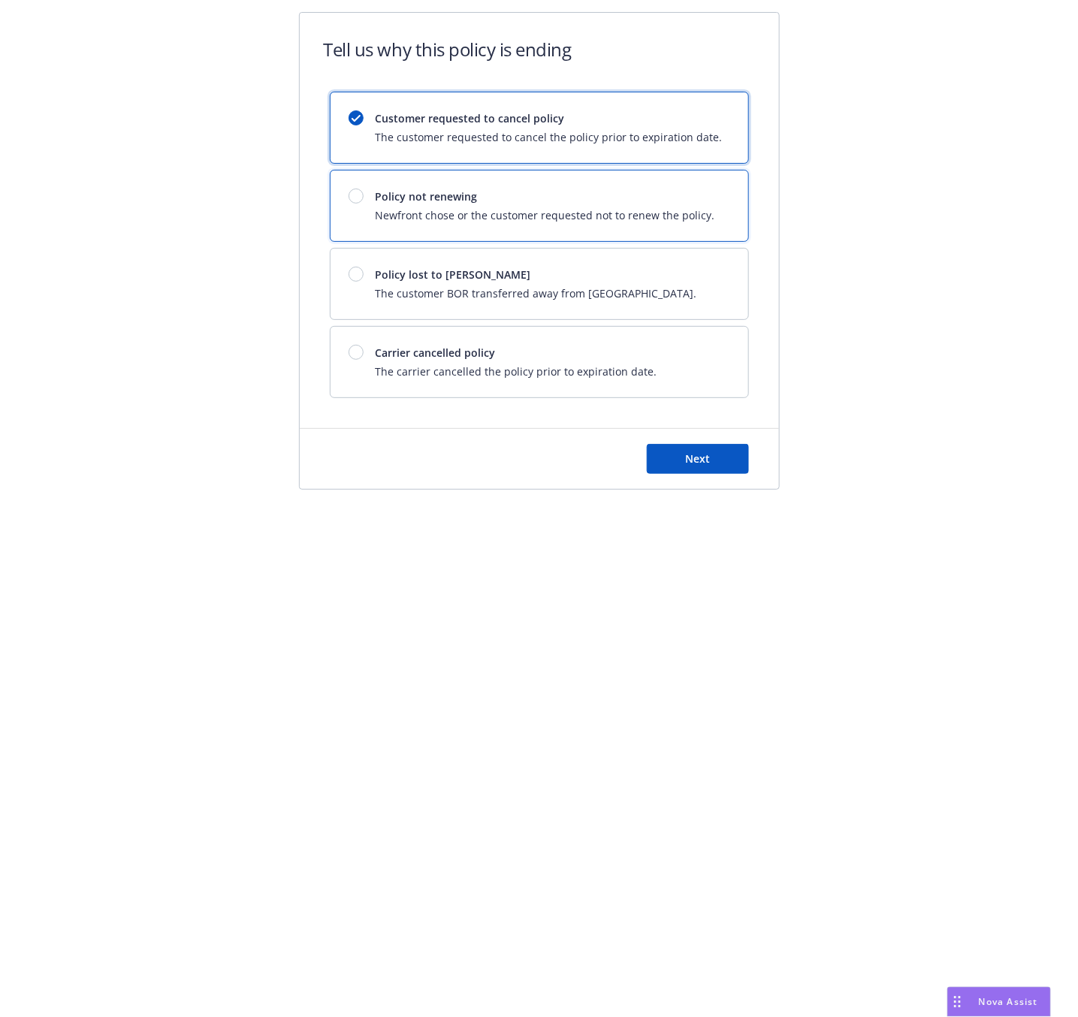
click at [479, 213] on span "Newfront chose or the customer requested not to renew the policy." at bounding box center [546, 215] width 340 height 16
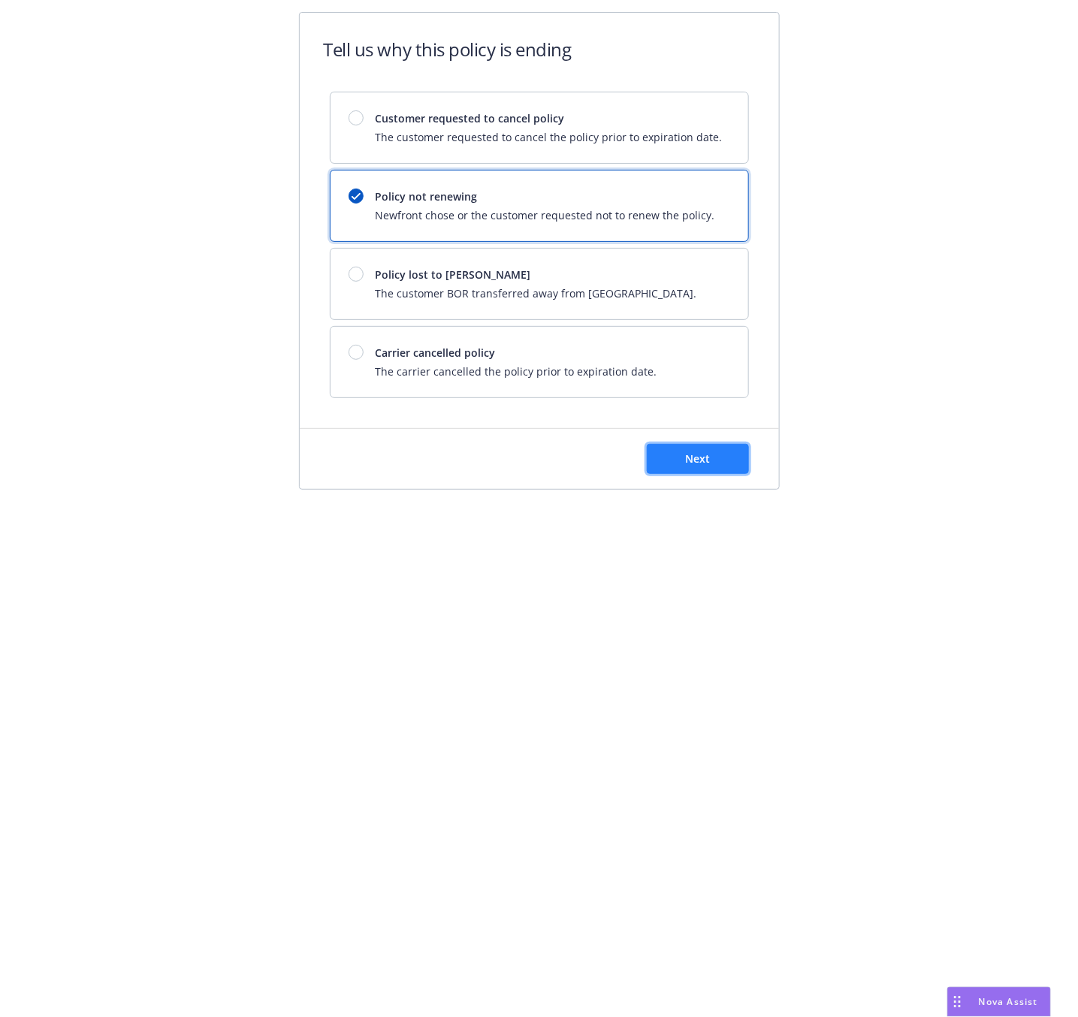
click at [709, 466] on span "Next" at bounding box center [697, 459] width 25 height 14
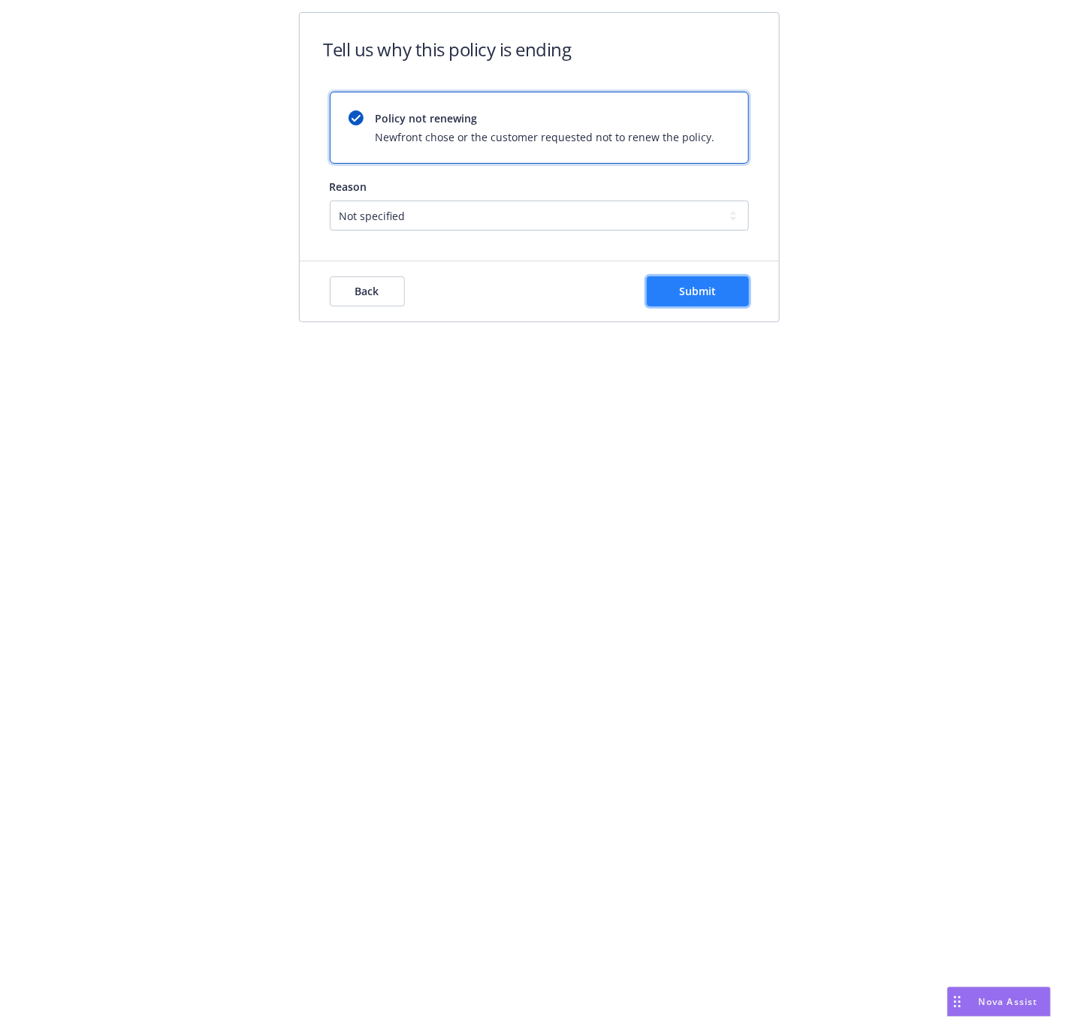
drag, startPoint x: 693, startPoint y: 294, endPoint x: 259, endPoint y: 246, distance: 436.2
click at [690, 293] on span "Submit" at bounding box center [697, 291] width 37 height 14
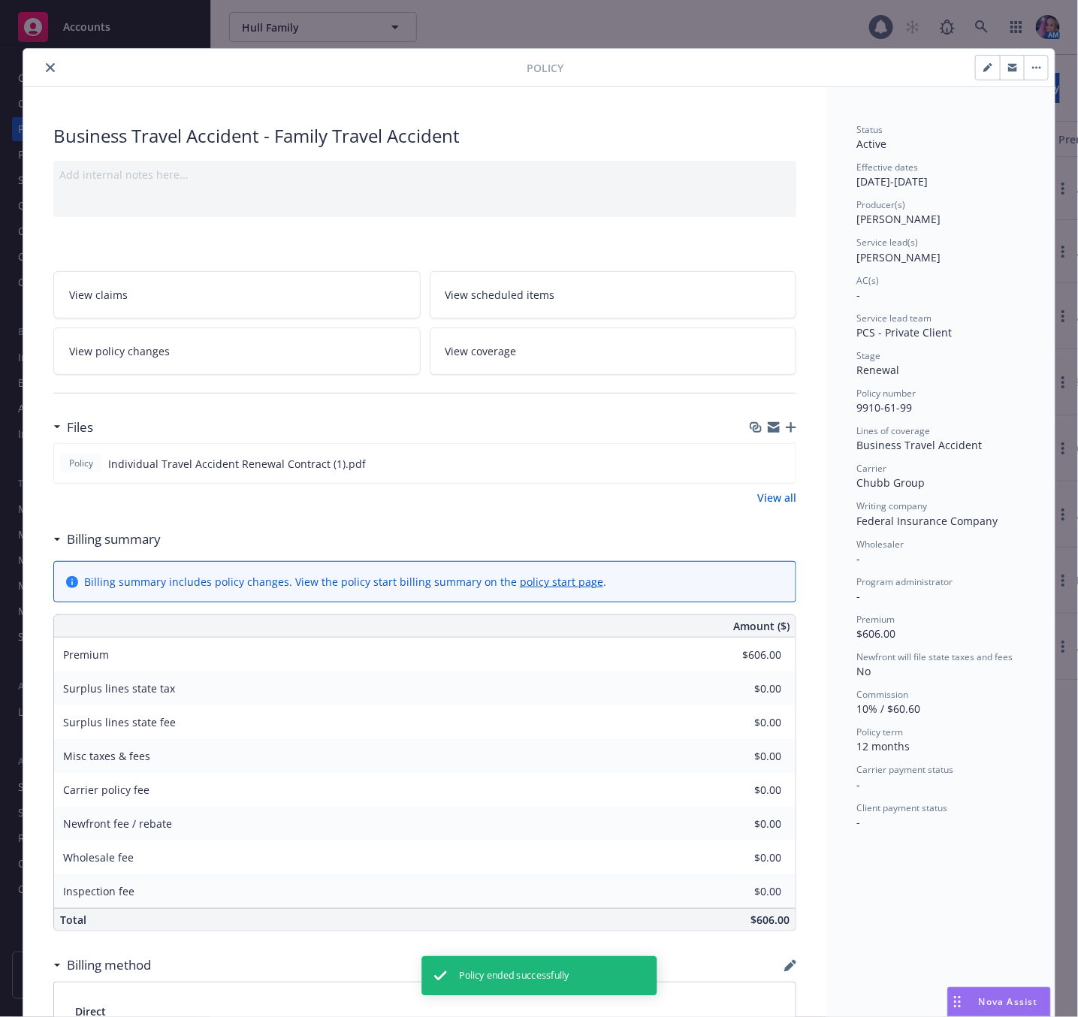
scroll to position [45, 0]
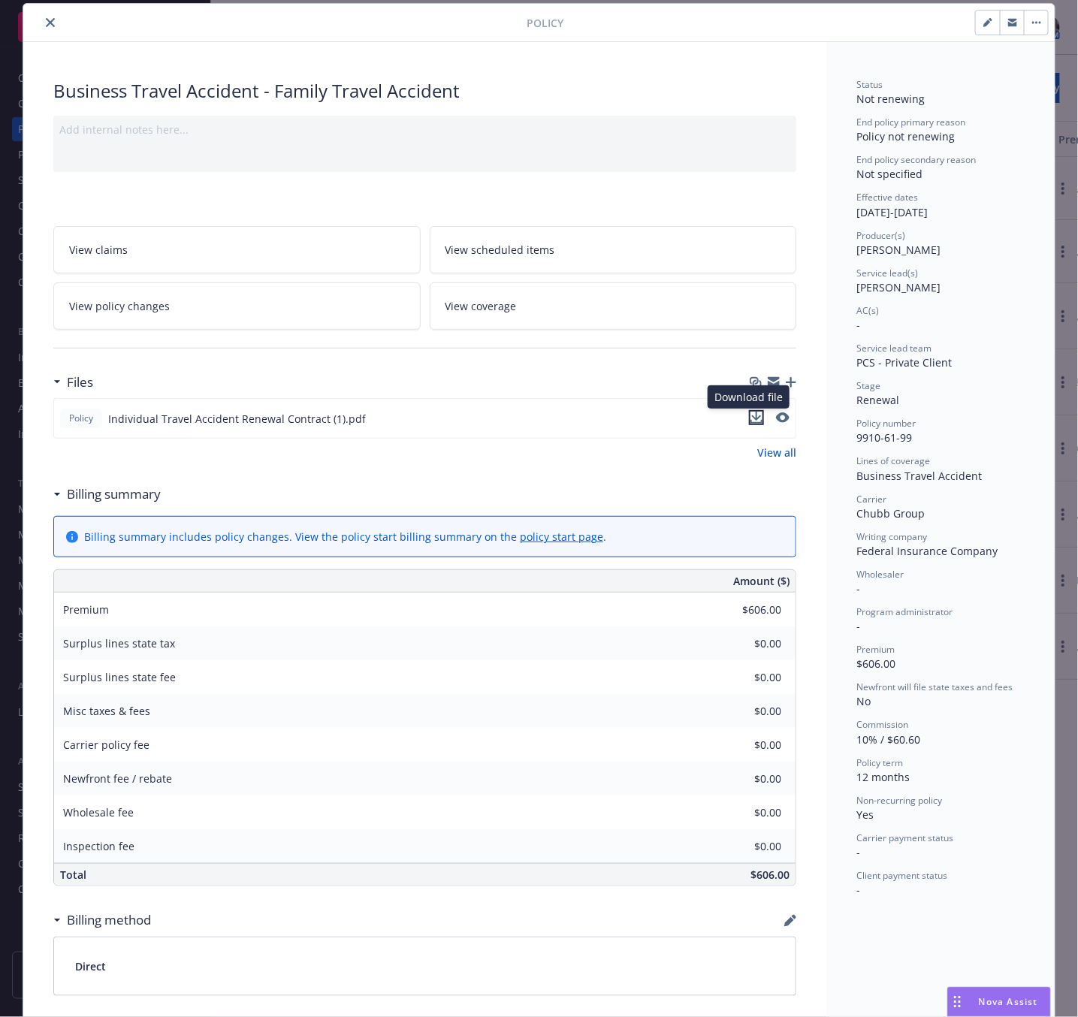
drag, startPoint x: 751, startPoint y: 419, endPoint x: 702, endPoint y: 428, distance: 49.7
click at [751, 419] on icon "download file" at bounding box center [757, 418] width 12 height 12
drag, startPoint x: 1004, startPoint y: 25, endPoint x: 553, endPoint y: 119, distance: 460.7
click at [1008, 25] on icon "button" at bounding box center [1012, 23] width 9 height 5
click at [46, 23] on icon "close" at bounding box center [50, 22] width 9 height 9
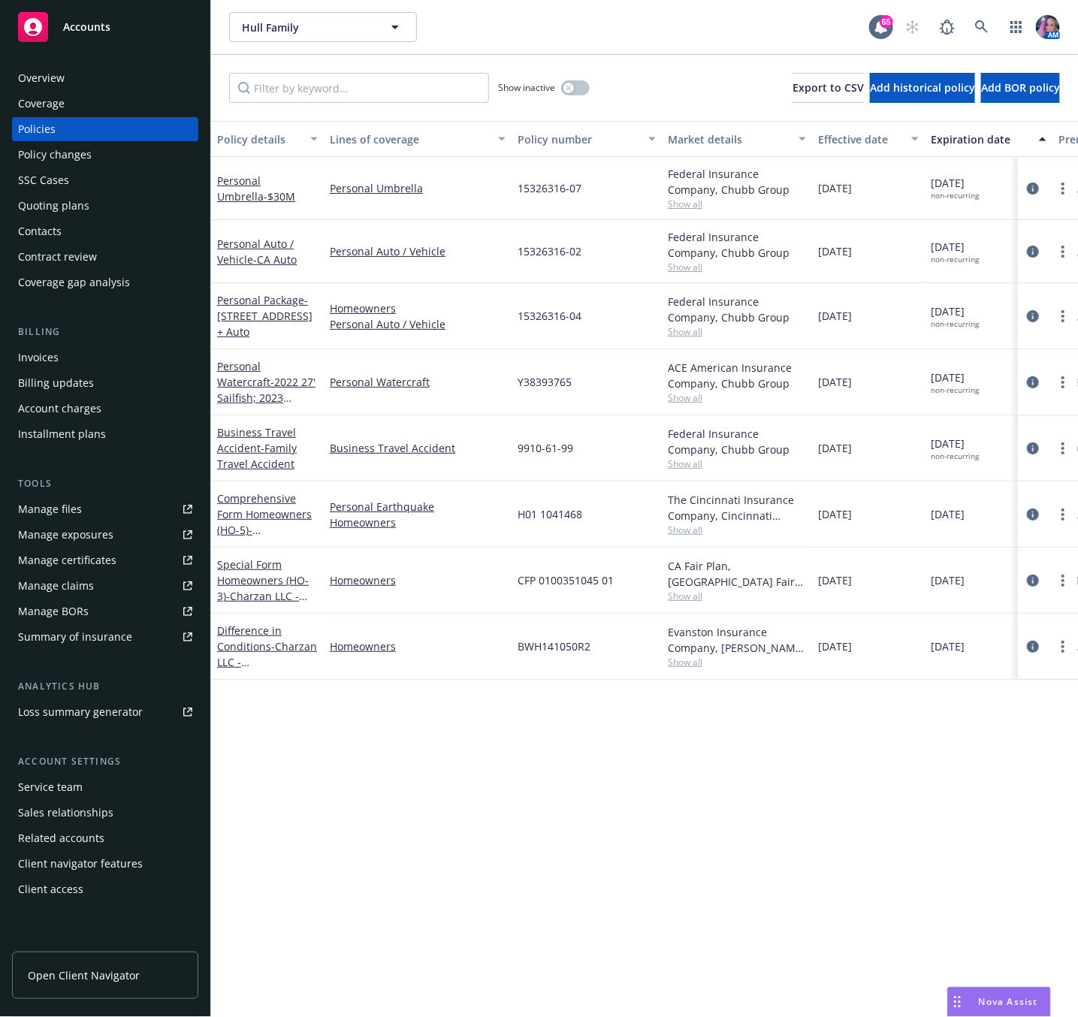
click at [41, 81] on div "Overview" at bounding box center [41, 78] width 47 height 24
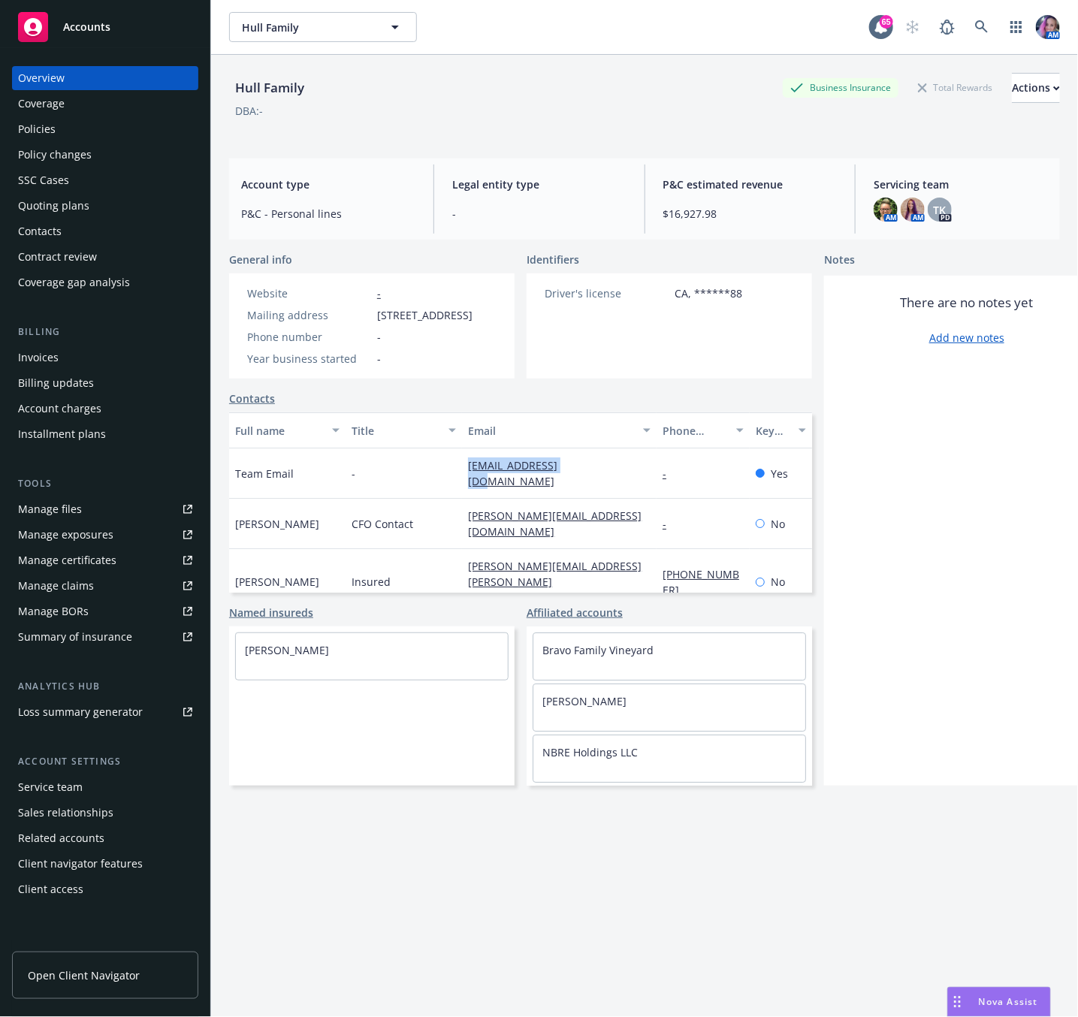
drag, startPoint x: 467, startPoint y: 503, endPoint x: 582, endPoint y: 515, distance: 114.8
click at [582, 499] on div "[EMAIL_ADDRESS][DOMAIN_NAME]" at bounding box center [559, 474] width 195 height 50
copy link "[EMAIL_ADDRESS][DOMAIN_NAME]"
click at [46, 119] on div "Policies" at bounding box center [37, 129] width 38 height 24
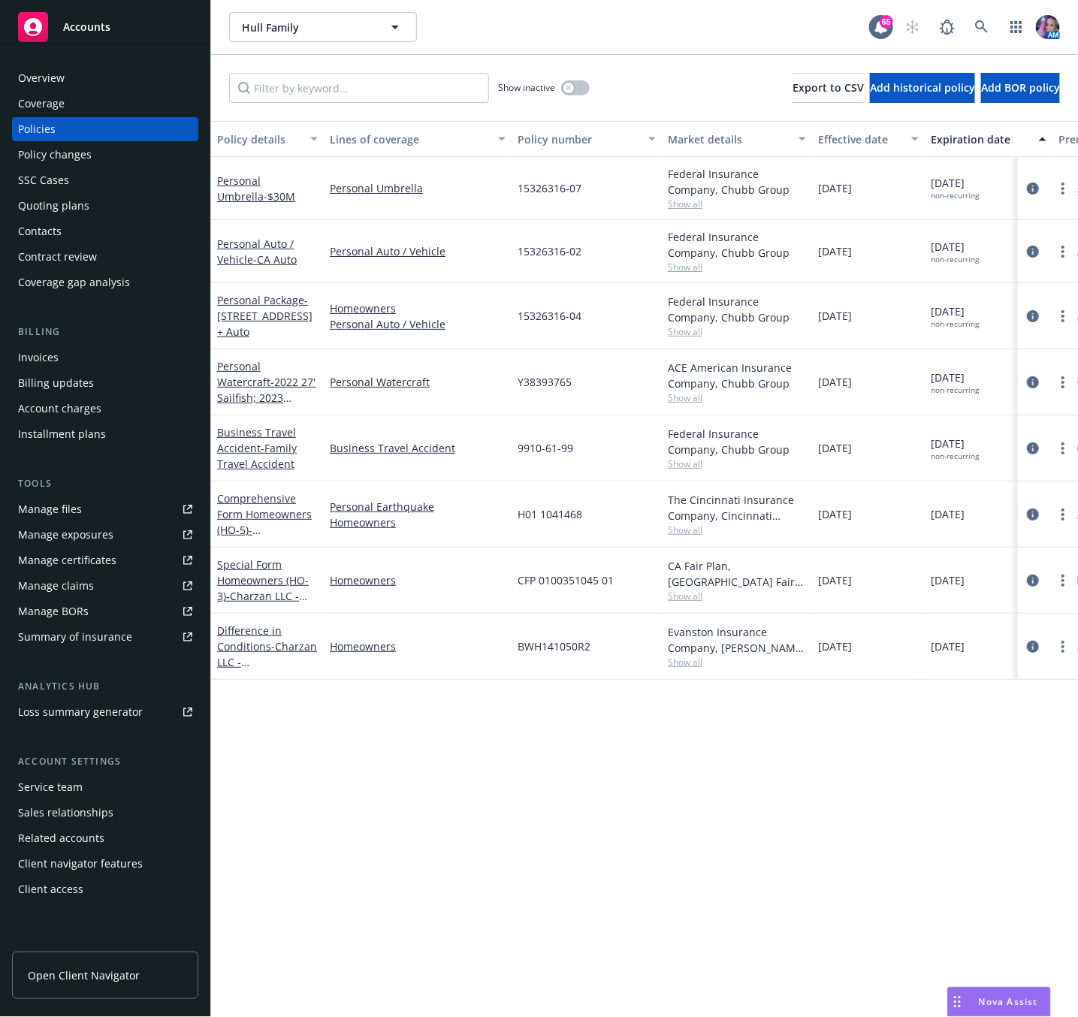
click at [63, 208] on div "Quoting plans" at bounding box center [53, 206] width 71 height 24
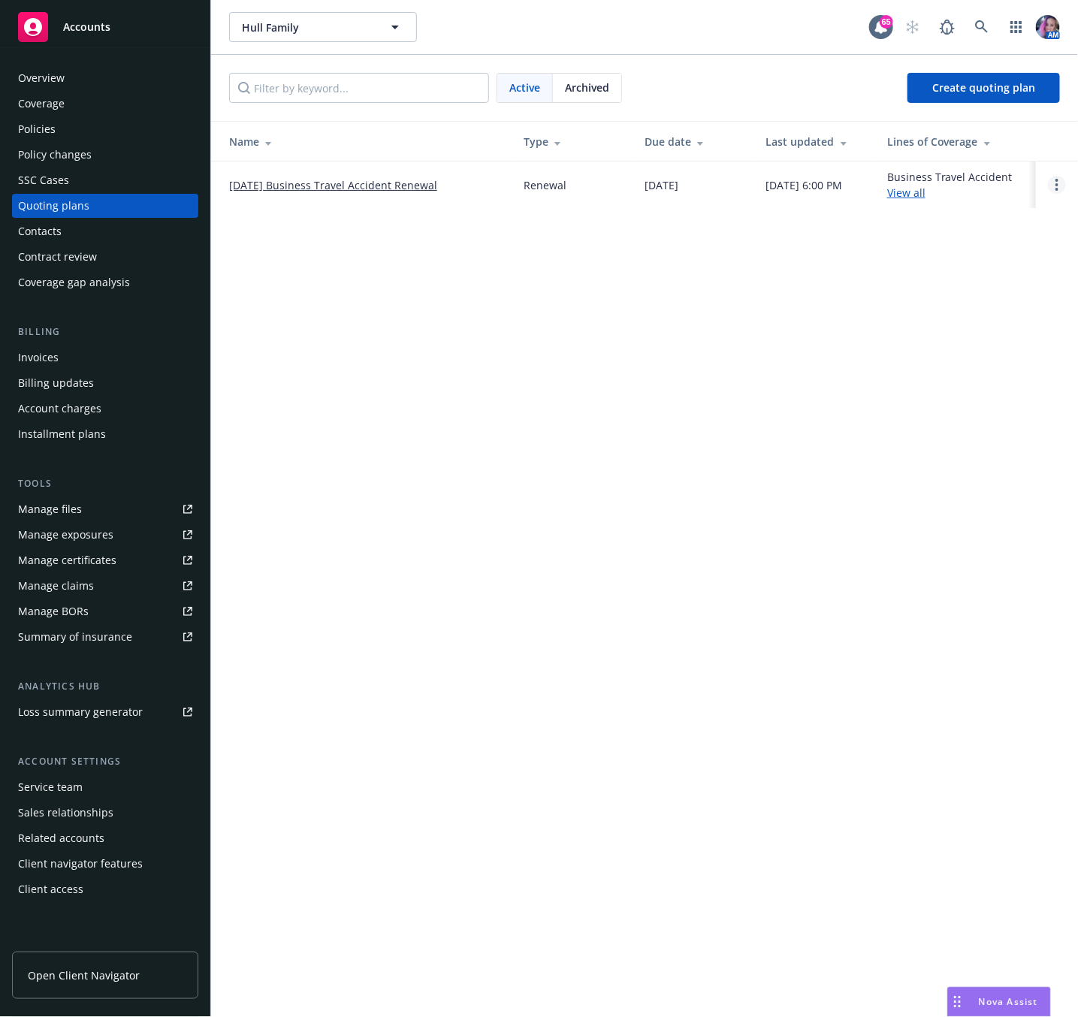
click at [1054, 187] on link "Open options" at bounding box center [1057, 185] width 18 height 18
click at [947, 176] on span "Archive" at bounding box center [952, 175] width 74 height 14
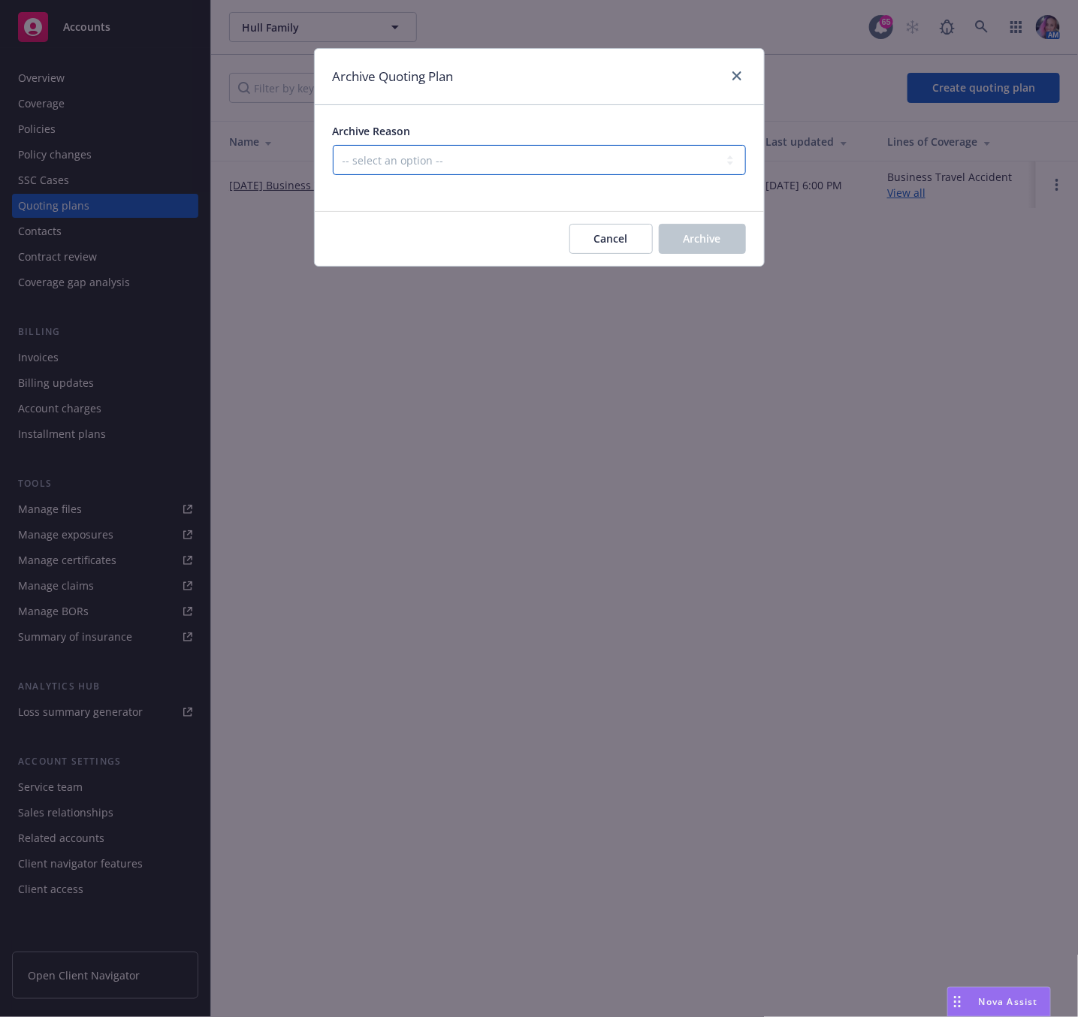
click at [505, 165] on select "-- select an option -- All policies in this renewal plan are auto-renewed Creat…" at bounding box center [539, 160] width 413 height 30
select select "ARCHIVED_RENEWAL_CANCELED"
click at [333, 146] on select "-- select an option -- All policies in this renewal plan are auto-renewed Creat…" at bounding box center [539, 160] width 413 height 30
click at [719, 239] on span "Archive" at bounding box center [703, 238] width 38 height 14
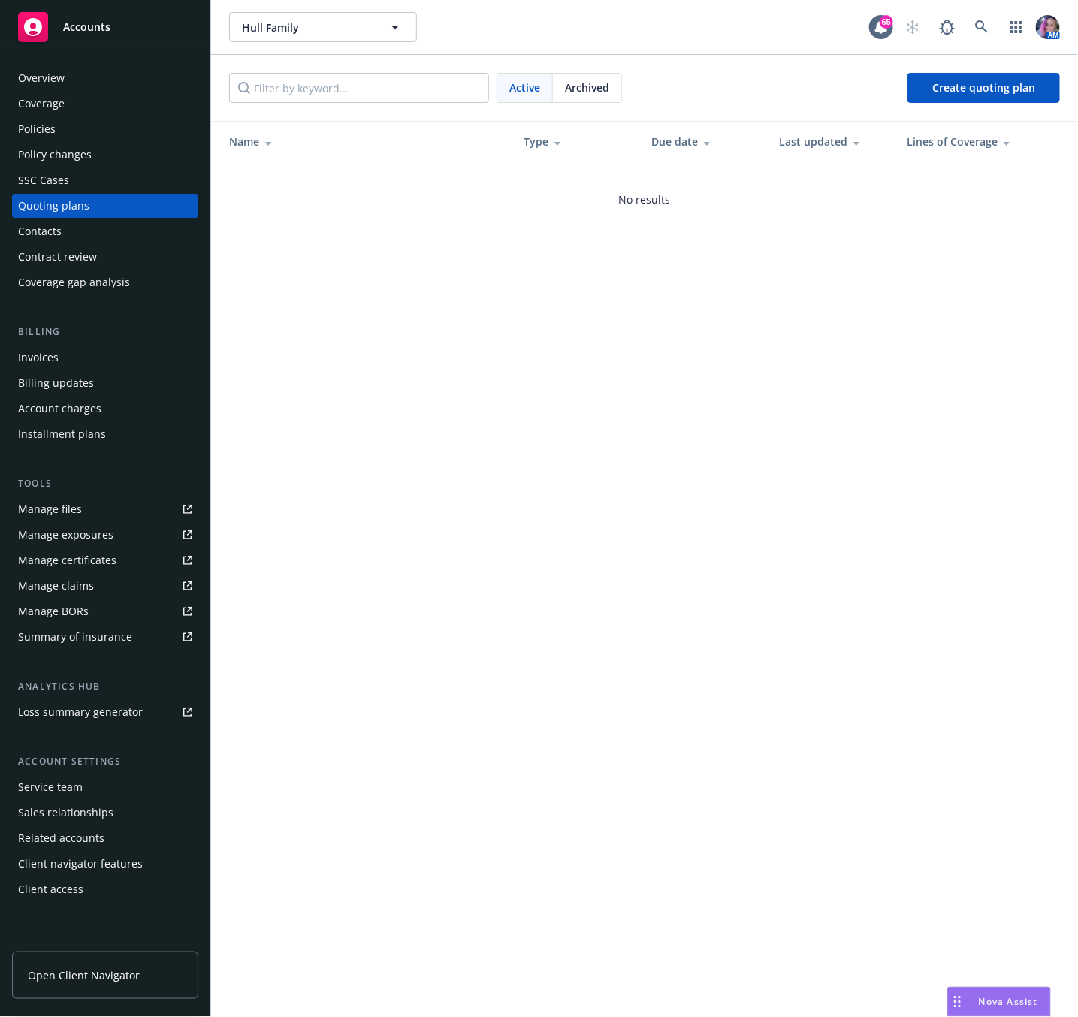
click at [66, 125] on div "Policies" at bounding box center [105, 129] width 174 height 24
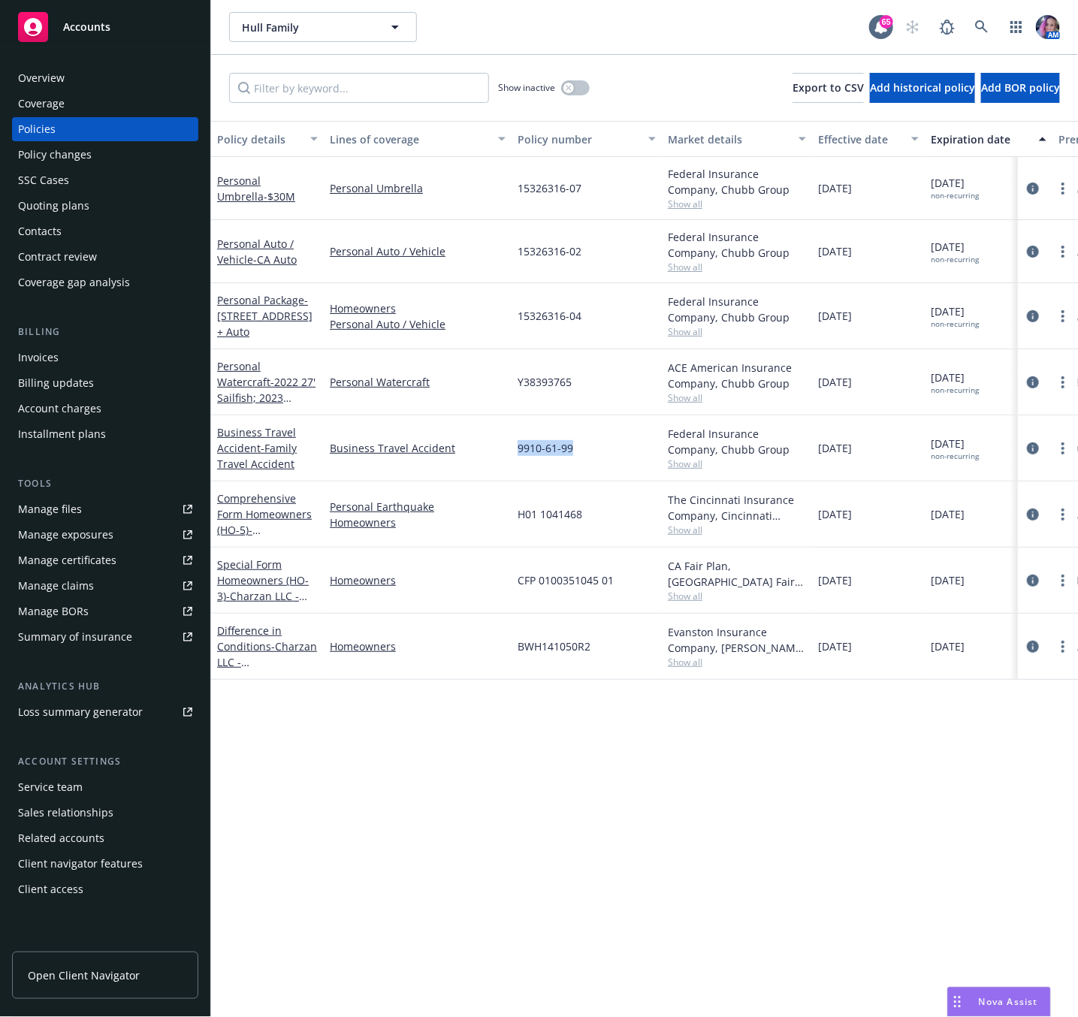
drag, startPoint x: 516, startPoint y: 447, endPoint x: 580, endPoint y: 452, distance: 64.0
click at [580, 452] on div "9910-61-99" at bounding box center [587, 449] width 150 height 66
copy span "9910-61-99"
click at [977, 32] on icon at bounding box center [982, 27] width 14 height 14
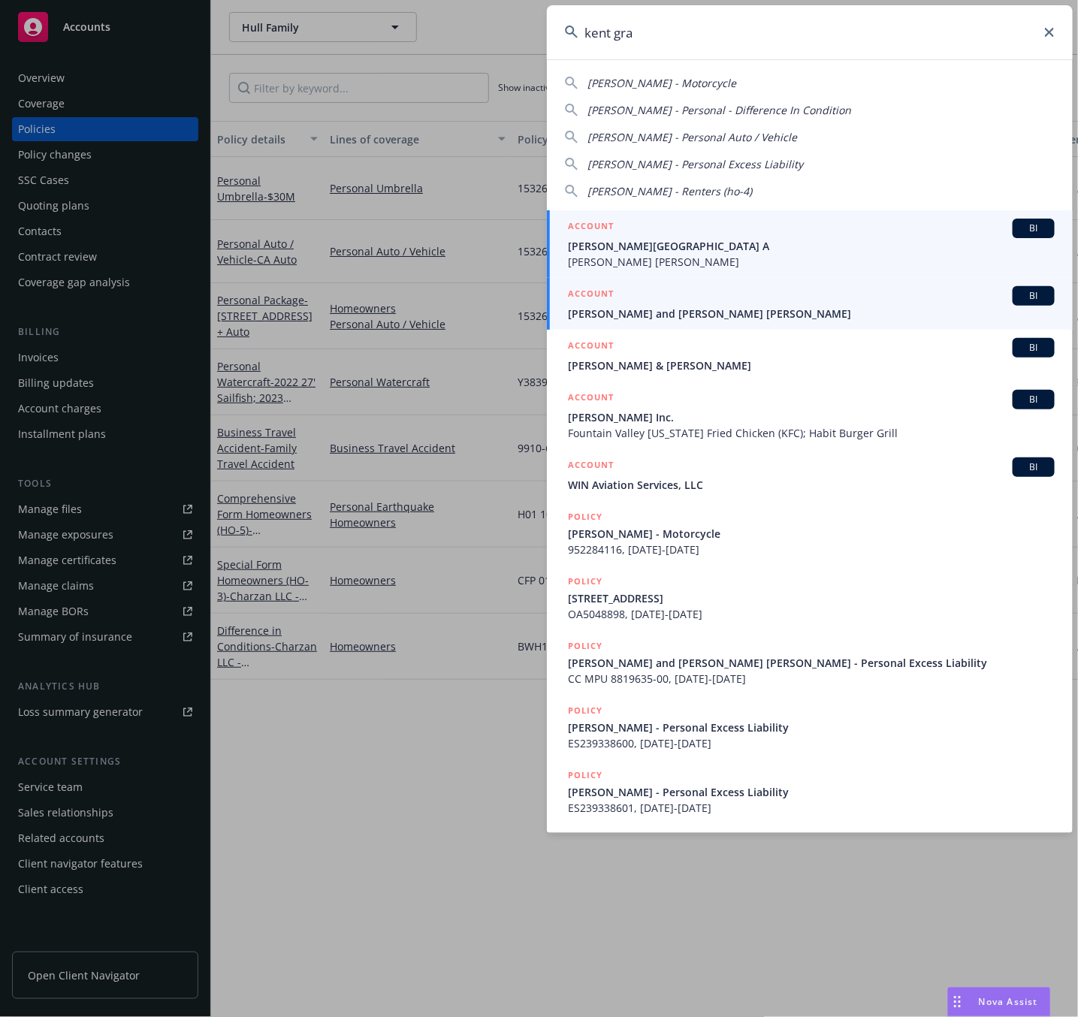
type input "kent gra"
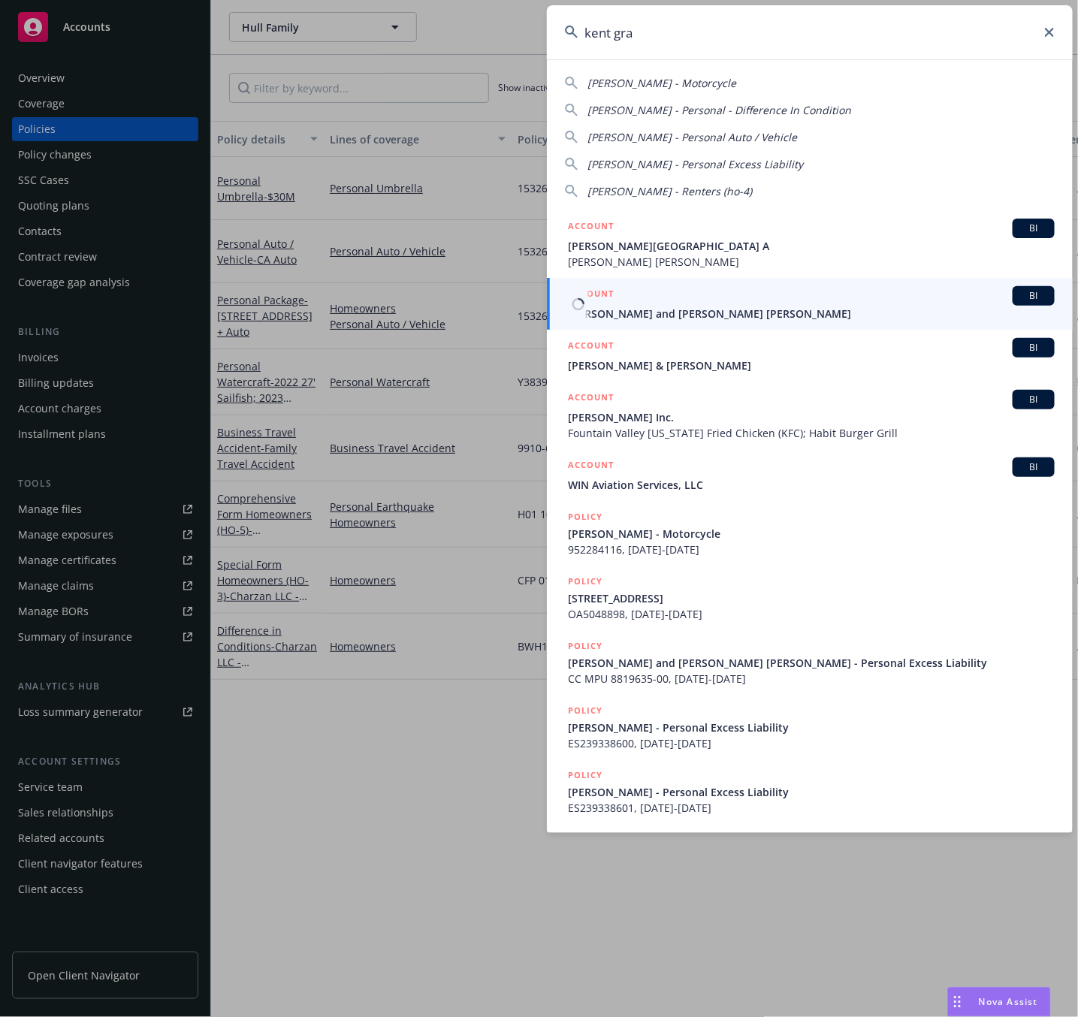
click at [631, 293] on div "ACCOUNT BI" at bounding box center [811, 296] width 487 height 20
